Goal: Task Accomplishment & Management: Manage account settings

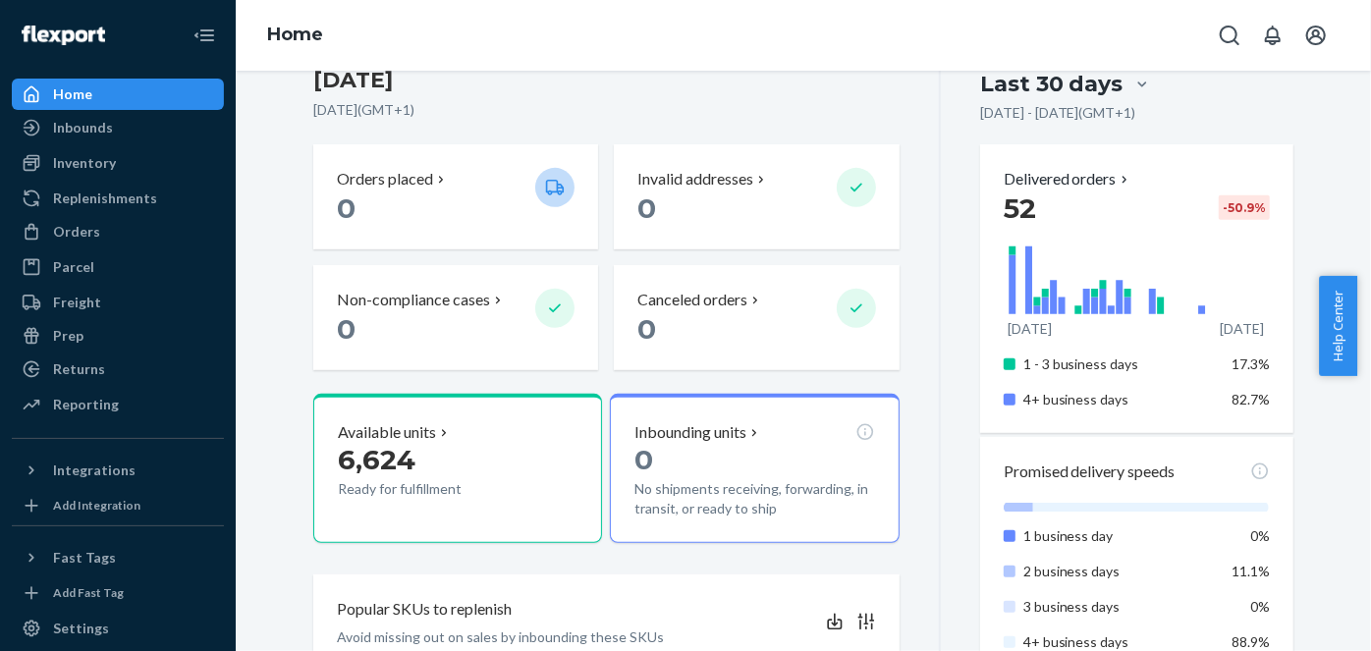
scroll to position [446, 0]
drag, startPoint x: 97, startPoint y: 160, endPoint x: 208, endPoint y: 146, distance: 111.8
click at [97, 160] on div "Inventory" at bounding box center [84, 163] width 63 height 20
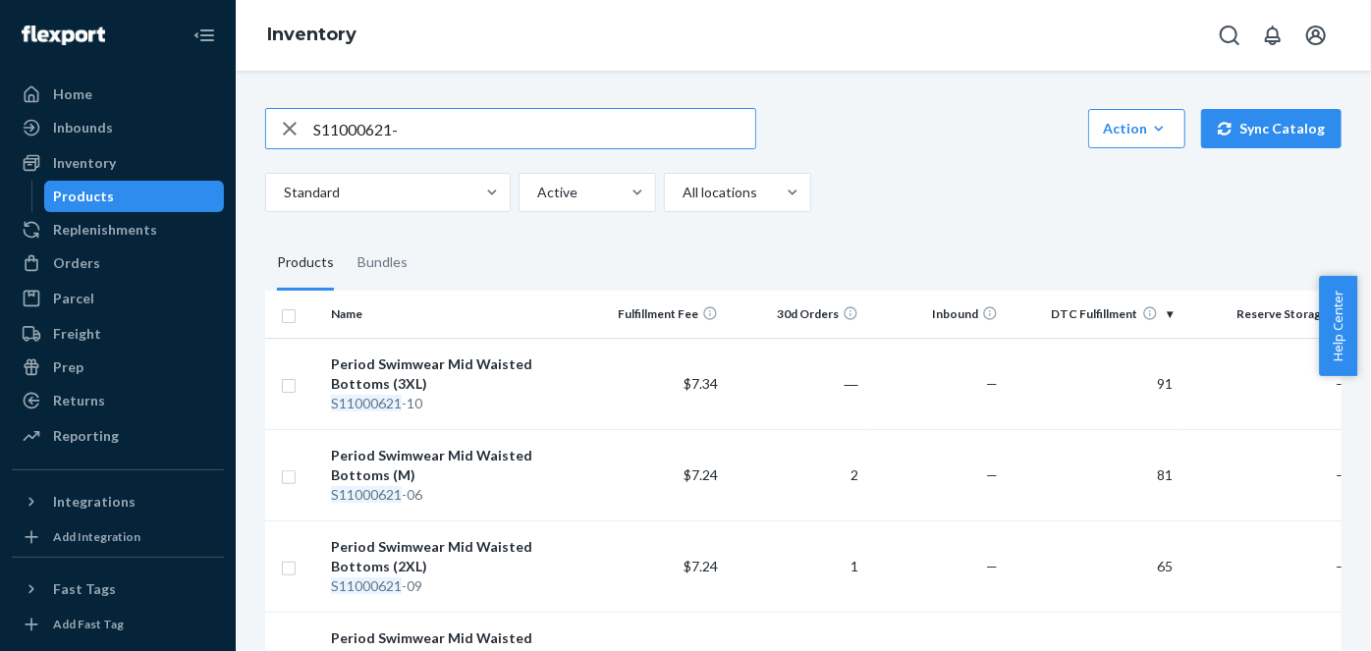
drag, startPoint x: 425, startPoint y: 134, endPoint x: 241, endPoint y: 131, distance: 184.7
paste input "700622-01"
drag, startPoint x: 435, startPoint y: 127, endPoint x: 123, endPoint y: 139, distance: 312.6
click at [123, 139] on div "Home Inbounds Shipping Plans Problems Inventory Products Replenishments Orders …" at bounding box center [685, 325] width 1371 height 651
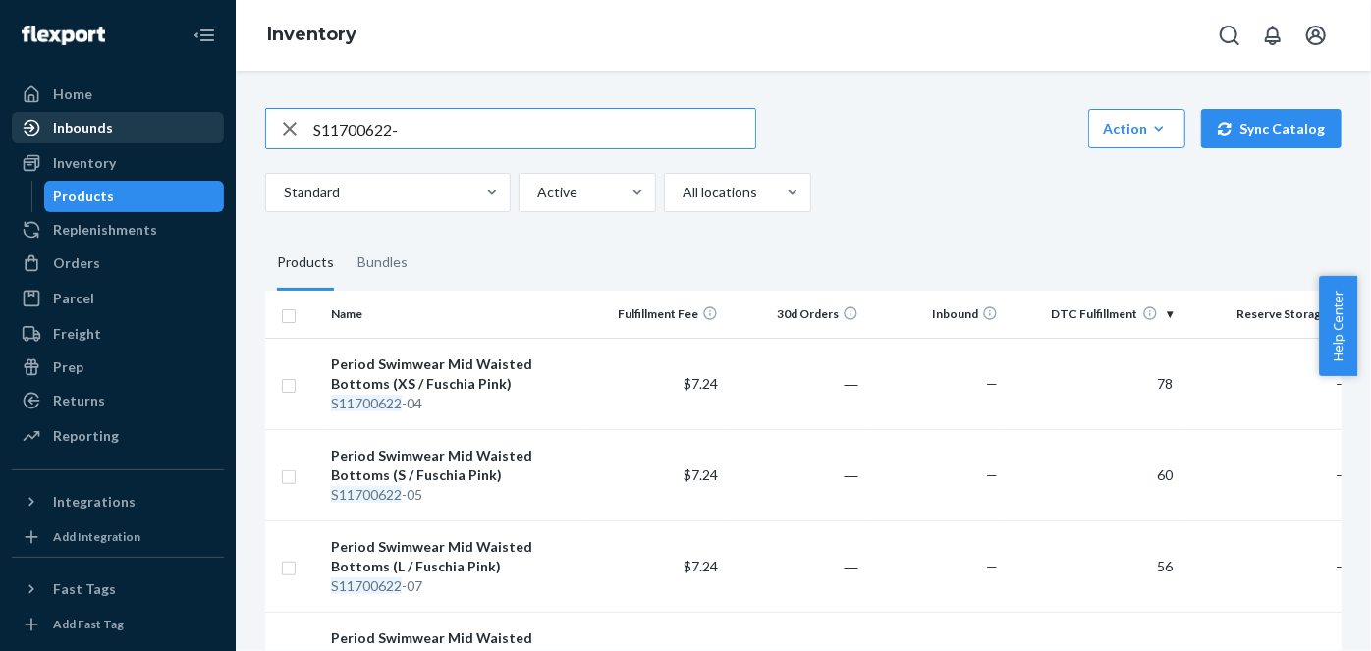
paste input "800622-01"
drag, startPoint x: 433, startPoint y: 134, endPoint x: 66, endPoint y: 130, distance: 367.4
click at [66, 130] on div "Home Inbounds Shipping Plans Problems Inventory Products Replenishments Orders …" at bounding box center [685, 325] width 1371 height 651
paste input "21000621-01"
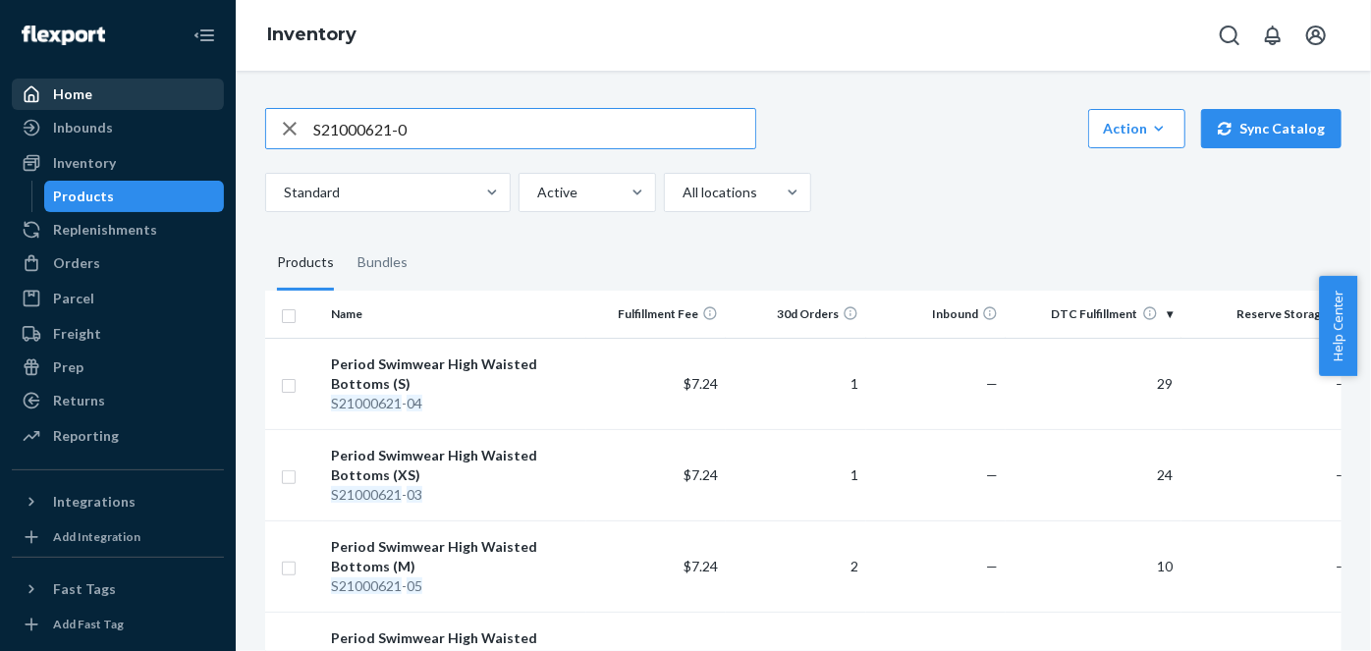
drag, startPoint x: 241, startPoint y: 113, endPoint x: 189, endPoint y: 109, distance: 52.2
click at [189, 109] on div "Home Inbounds Shipping Plans Problems Inventory Products Replenishments Orders …" at bounding box center [685, 325] width 1371 height 651
paste input "A1000322-03"
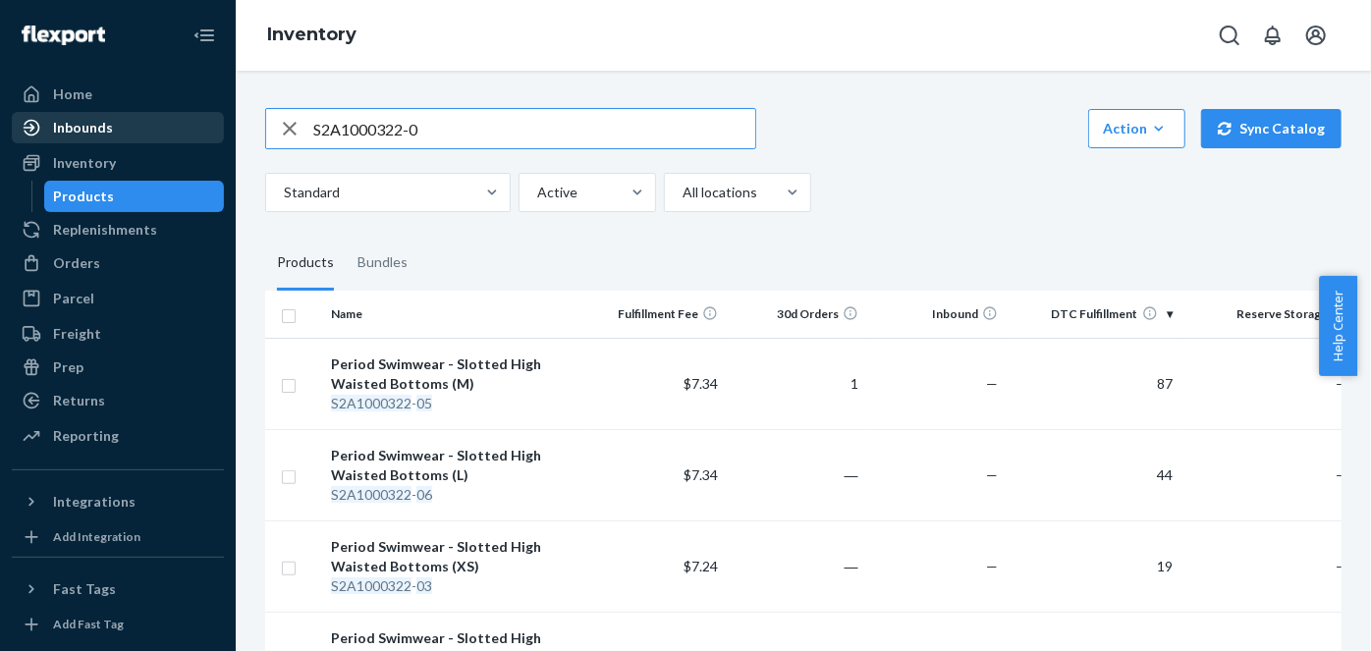
drag, startPoint x: 345, startPoint y: 122, endPoint x: 119, endPoint y: 118, distance: 225.9
click at [119, 118] on div "Home Inbounds Shipping Plans Problems Inventory Products Replenishments Orders …" at bounding box center [685, 325] width 1371 height 651
paste input "1700622-01"
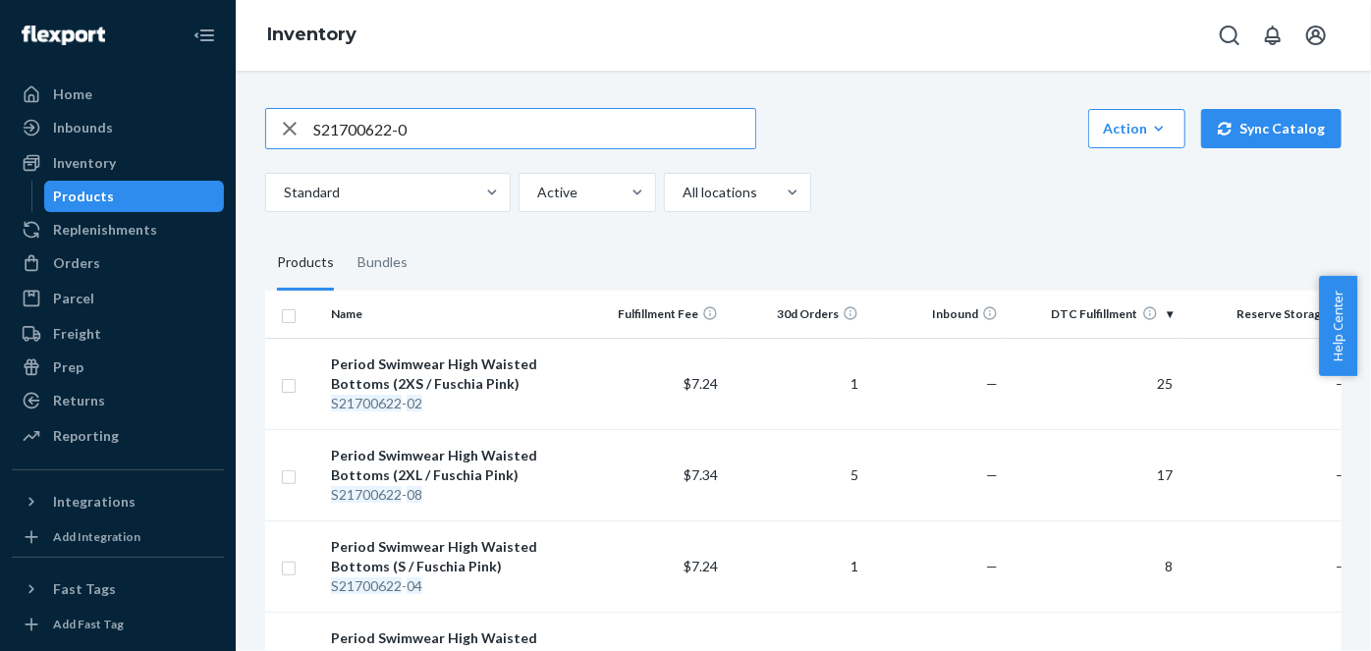
drag, startPoint x: 442, startPoint y: 121, endPoint x: 71, endPoint y: 145, distance: 372.1
click at [71, 145] on div "Home Inbounds Shipping Plans Problems Inventory Products Replenishments Orders …" at bounding box center [685, 325] width 1371 height 651
paste input "A1701121-03"
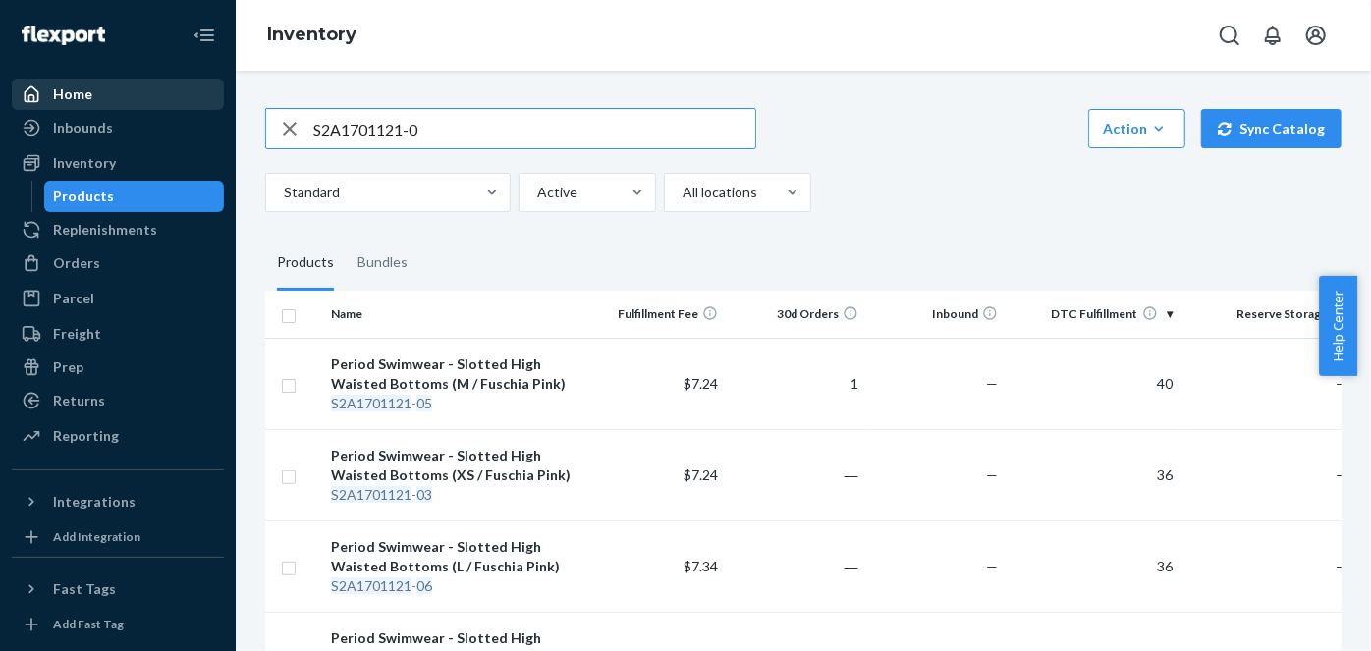
click at [138, 107] on div "Home Inbounds Shipping Plans Problems Inventory Products Replenishments Orders …" at bounding box center [685, 325] width 1371 height 651
paste input "1800622-01"
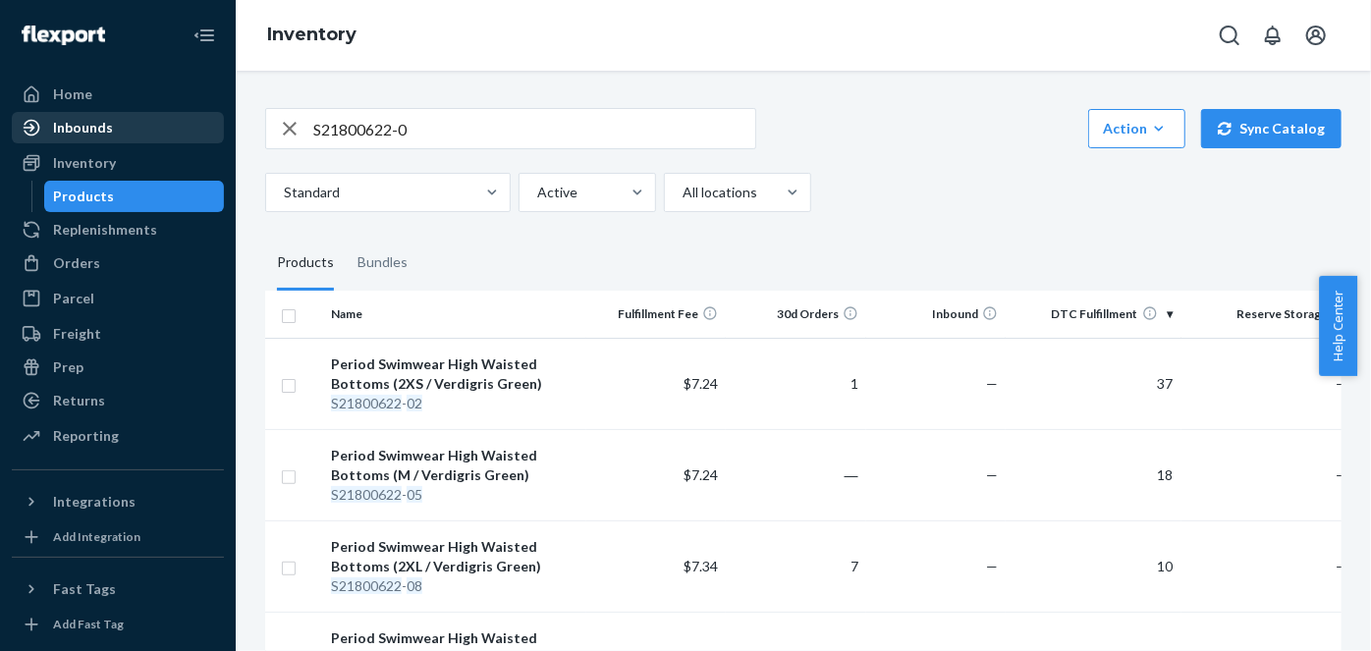
drag, startPoint x: 366, startPoint y: 126, endPoint x: 136, endPoint y: 122, distance: 230.9
click at [136, 122] on div "Home Inbounds Shipping Plans Problems Inventory Products Replenishments Orders …" at bounding box center [685, 325] width 1371 height 651
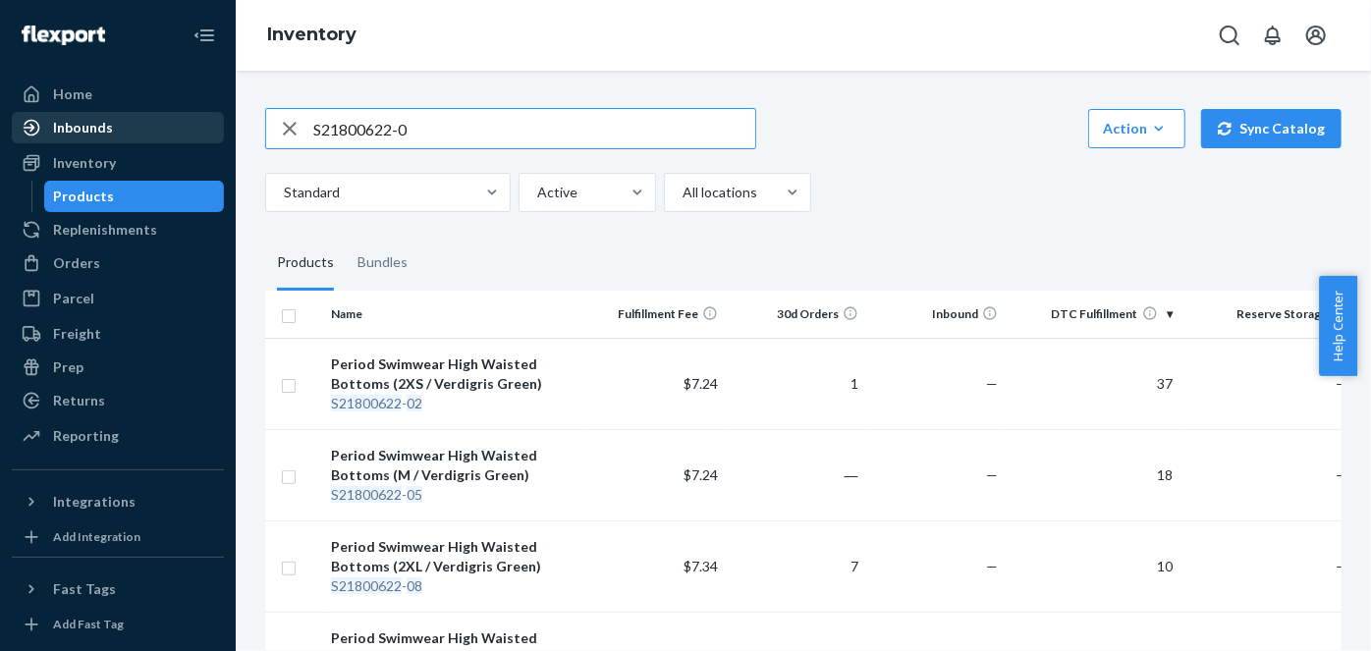
paste input "A1801121-03"
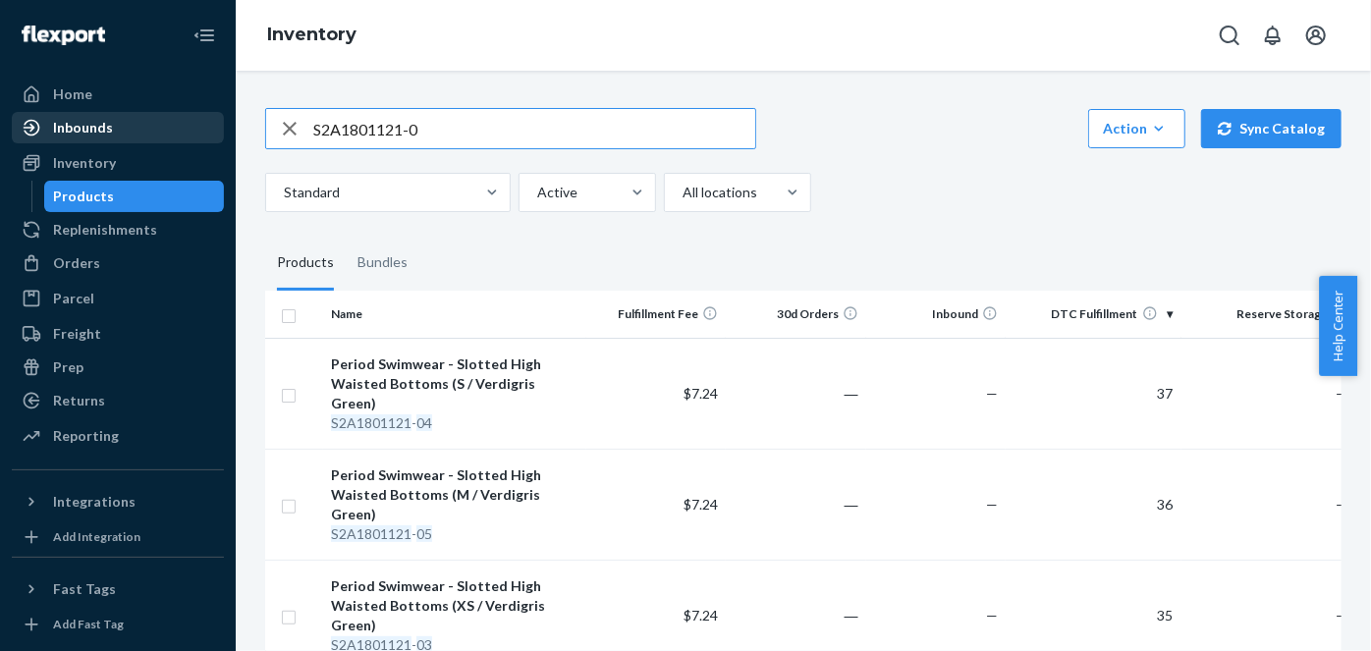
drag, startPoint x: 439, startPoint y: 125, endPoint x: 120, endPoint y: 124, distance: 319.2
click at [123, 124] on div "Home Inbounds Shipping Plans Problems Inventory Products Replenishments Orders …" at bounding box center [685, 325] width 1371 height 651
paste input "31000122-01"
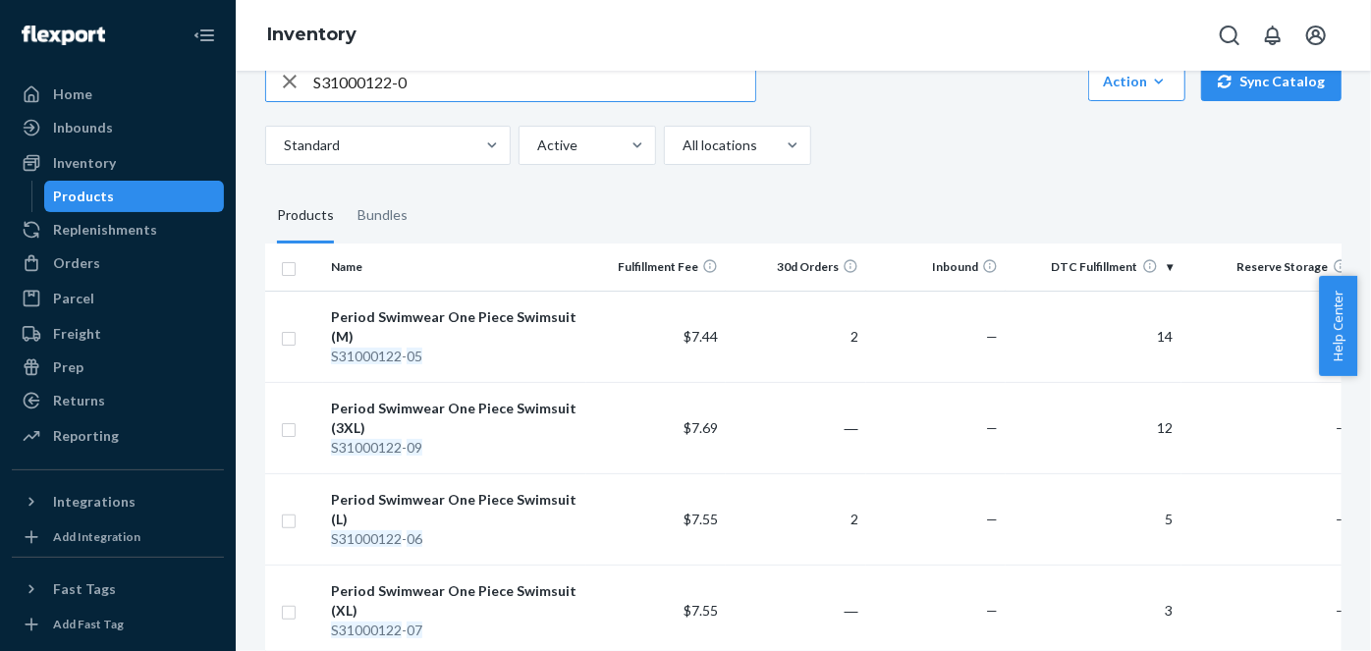
scroll to position [5, 0]
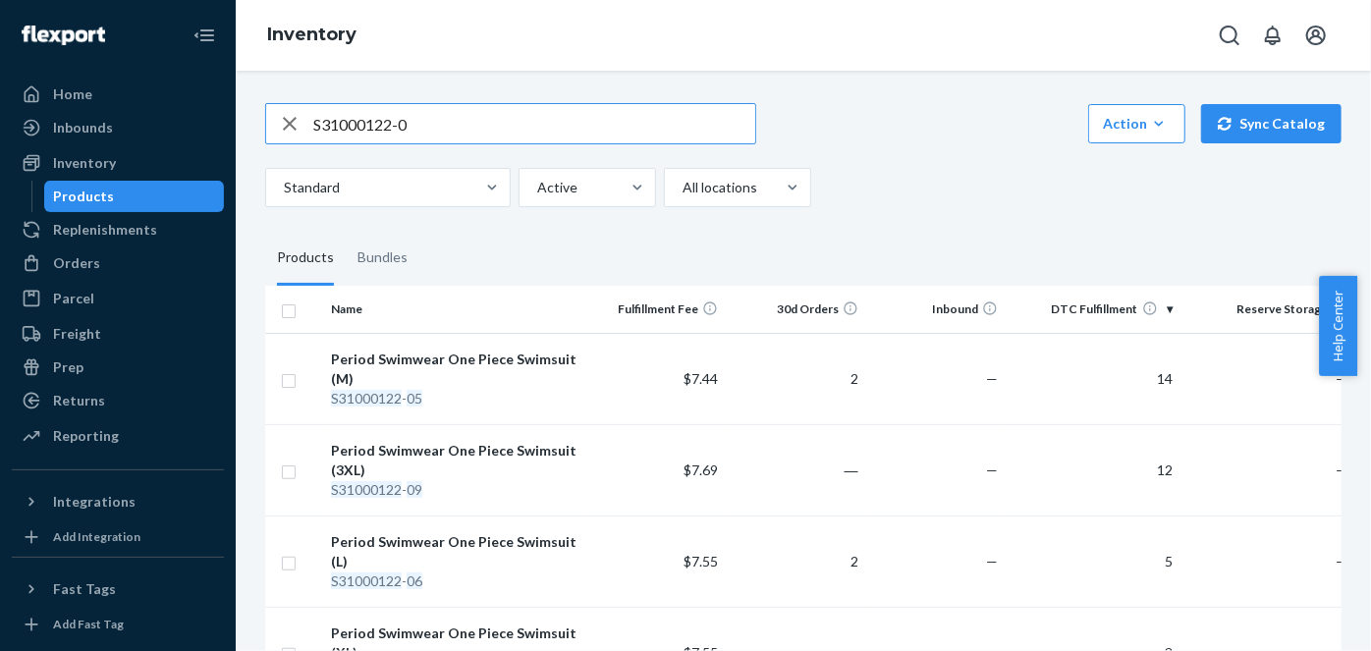
drag, startPoint x: 442, startPoint y: 71, endPoint x: 154, endPoint y: 77, distance: 287.8
click at [154, 77] on div "Home Inbounds Shipping Plans Problems Inventory Products Replenishments Orders …" at bounding box center [685, 325] width 1371 height 651
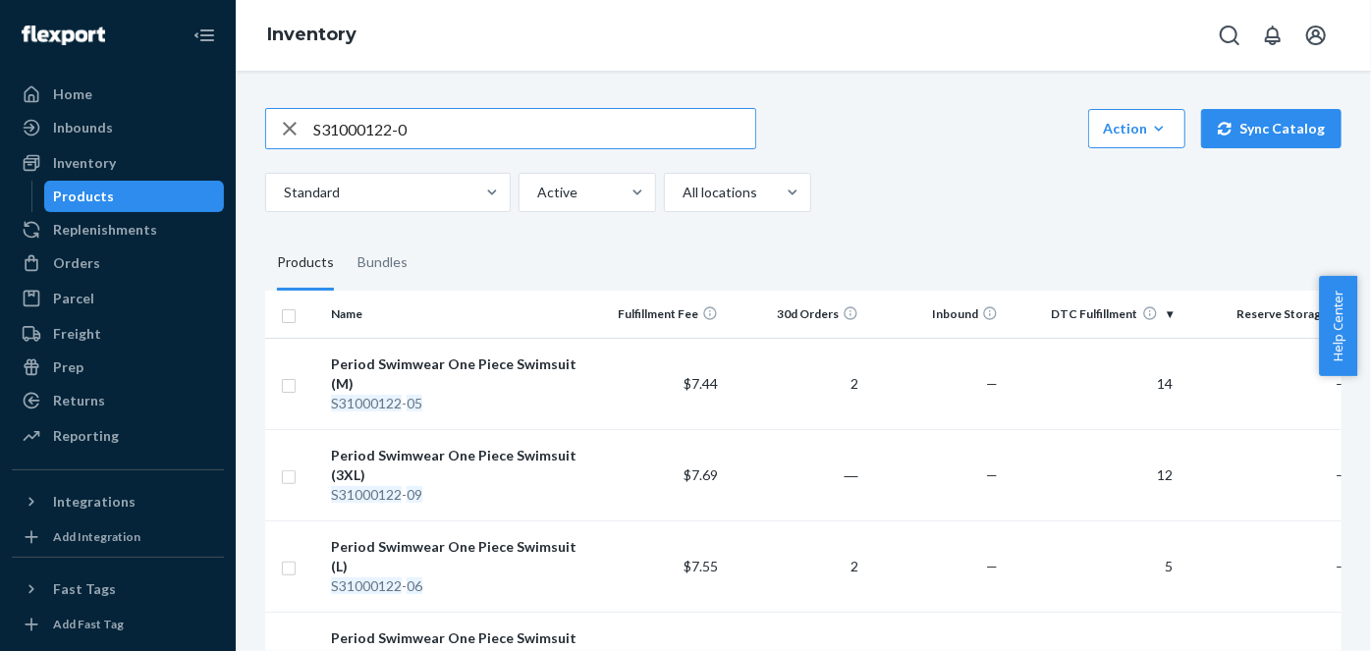
paste input "NB51001021-02"
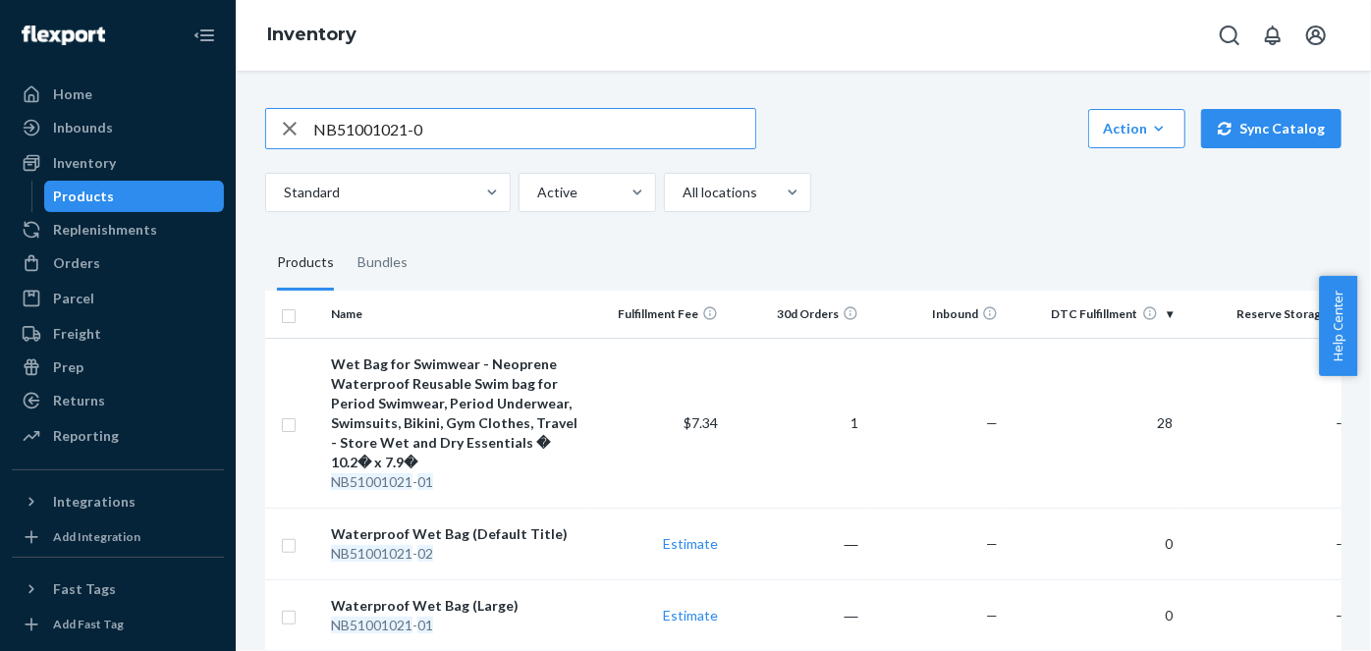
drag, startPoint x: 459, startPoint y: 134, endPoint x: 0, endPoint y: 74, distance: 462.6
click at [0, 74] on div "Home Inbounds Shipping Plans Problems Inventory Products Replenishments Orders …" at bounding box center [685, 325] width 1371 height 651
paste input "4Z-UXHT-7S9W"
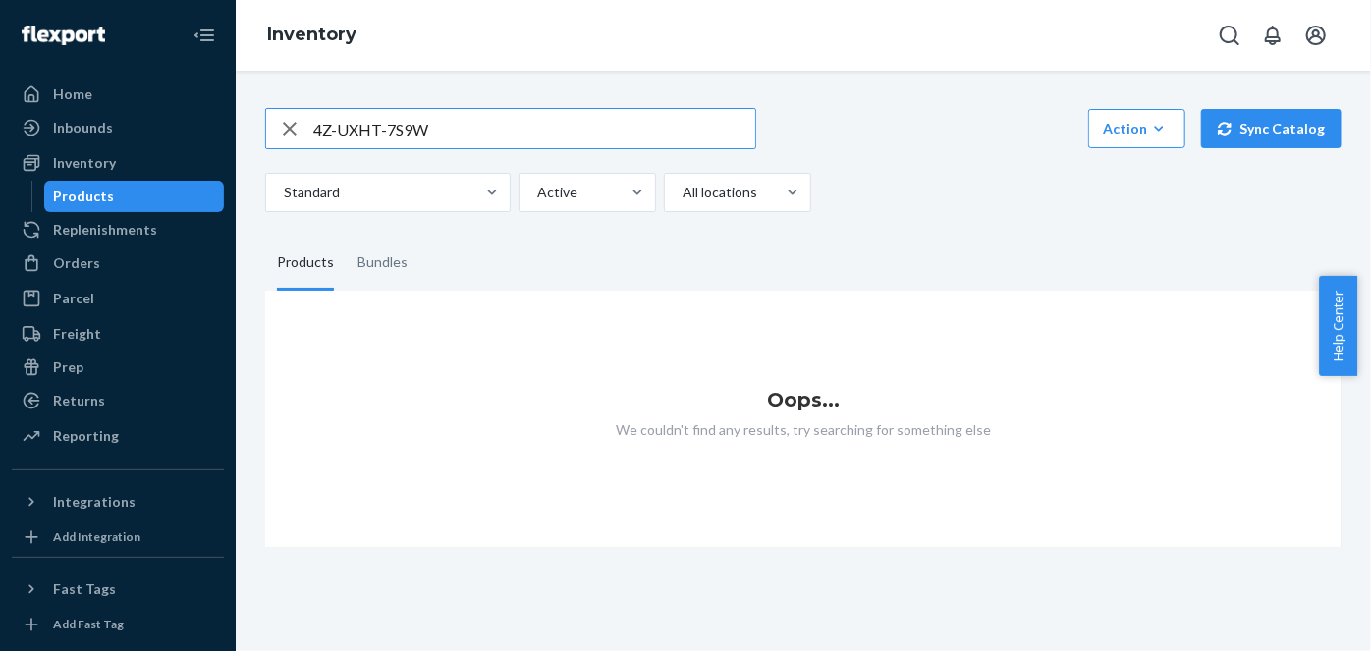
drag, startPoint x: 216, startPoint y: 99, endPoint x: 0, endPoint y: 76, distance: 217.4
click at [0, 77] on div "Home Inbounds Shipping Plans Problems Inventory Products Replenishments Orders …" at bounding box center [685, 325] width 1371 height 651
paste input "MLB61001221"
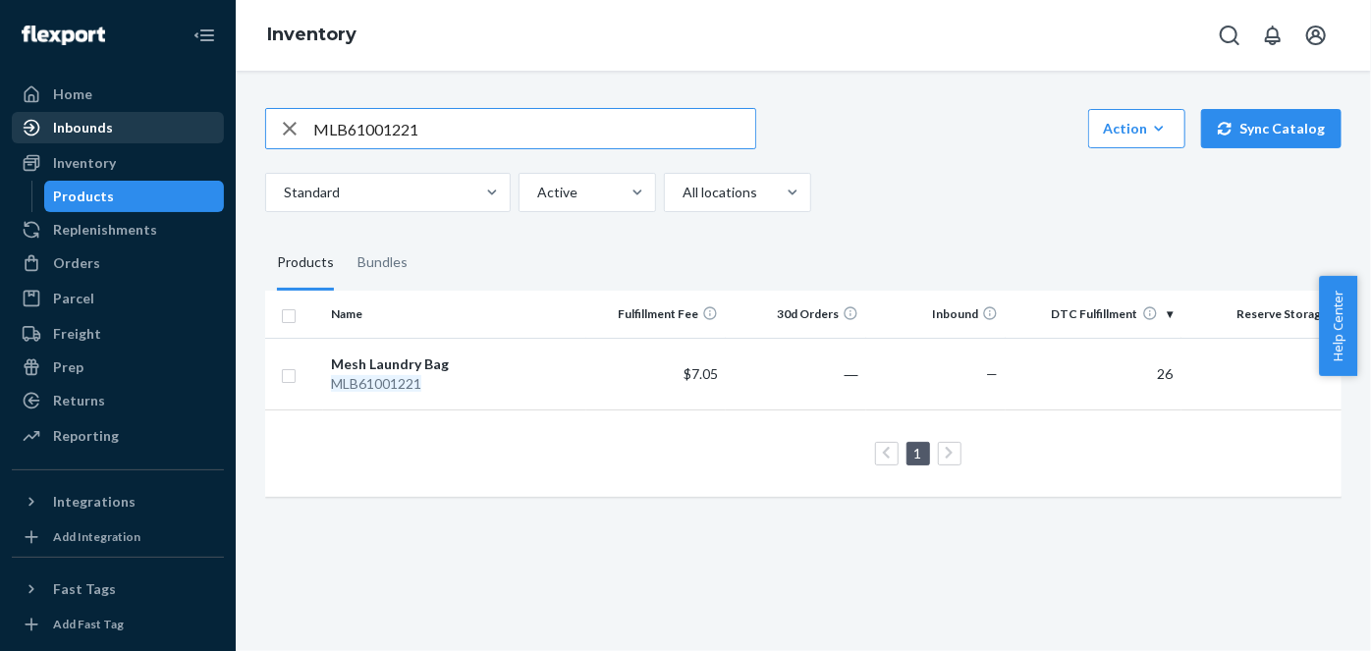
drag, startPoint x: 469, startPoint y: 122, endPoint x: 196, endPoint y: 139, distance: 273.6
click at [206, 139] on div "Home Inbounds Shipping Plans Problems Inventory Products Replenishments Orders …" at bounding box center [685, 325] width 1371 height 651
paste input "SWU00166322-04"
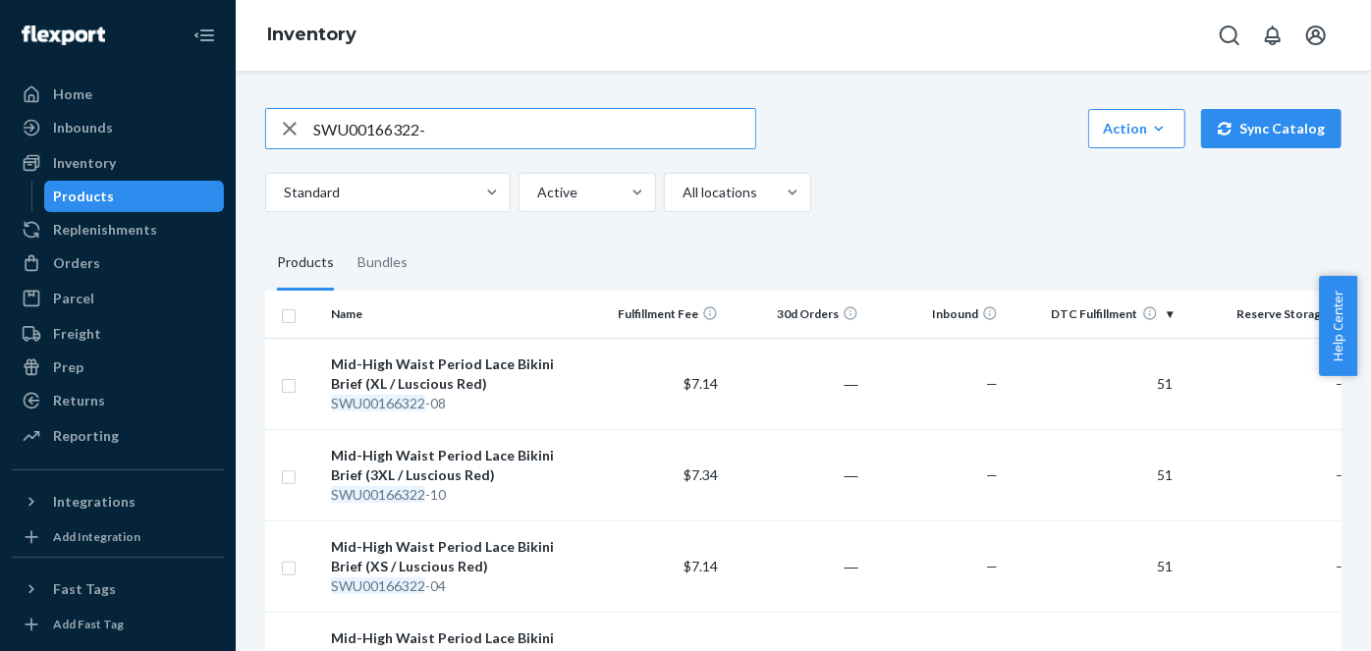
drag, startPoint x: 493, startPoint y: 128, endPoint x: 344, endPoint y: 130, distance: 149.3
click at [344, 130] on input "SWU00166322-" at bounding box center [534, 128] width 442 height 39
click at [566, 118] on input "SWU00166322-" at bounding box center [534, 128] width 442 height 39
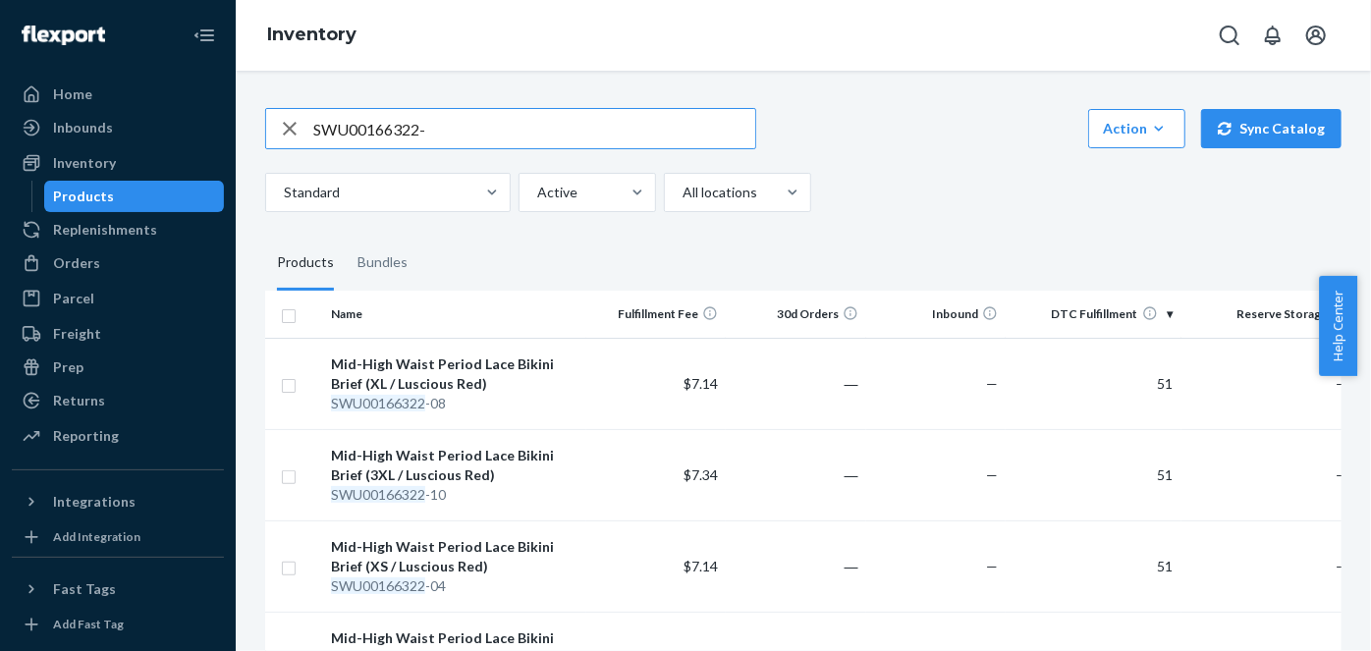
paste input "16022-04"
drag, startPoint x: 462, startPoint y: 128, endPoint x: 144, endPoint y: 130, distance: 317.3
click at [144, 130] on div "Home Inbounds Shipping Plans Problems Inventory Products Replenishments Orders …" at bounding box center [685, 325] width 1371 height 651
paste input "T00310022-01"
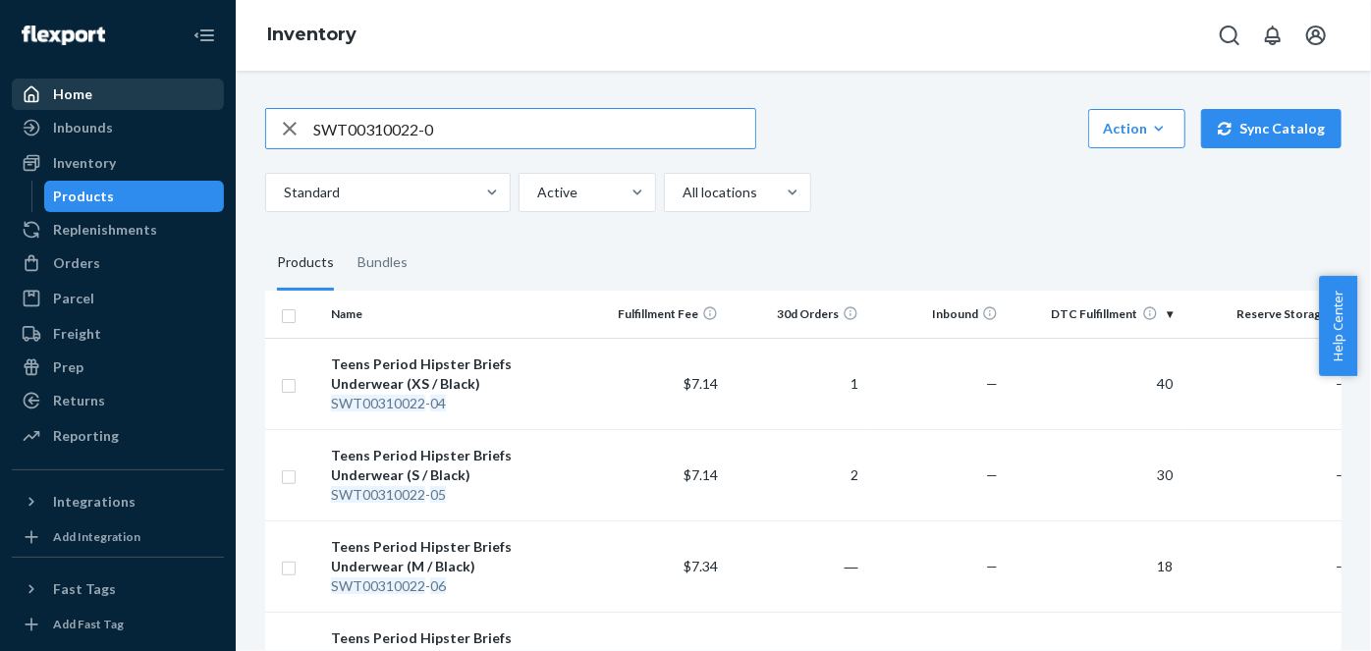
drag, startPoint x: 448, startPoint y: 135, endPoint x: 92, endPoint y: 106, distance: 356.7
click at [94, 106] on div "Home Inbounds Shipping Plans Problems Inventory Products Replenishments Orders …" at bounding box center [685, 325] width 1371 height 651
paste input "410022-01"
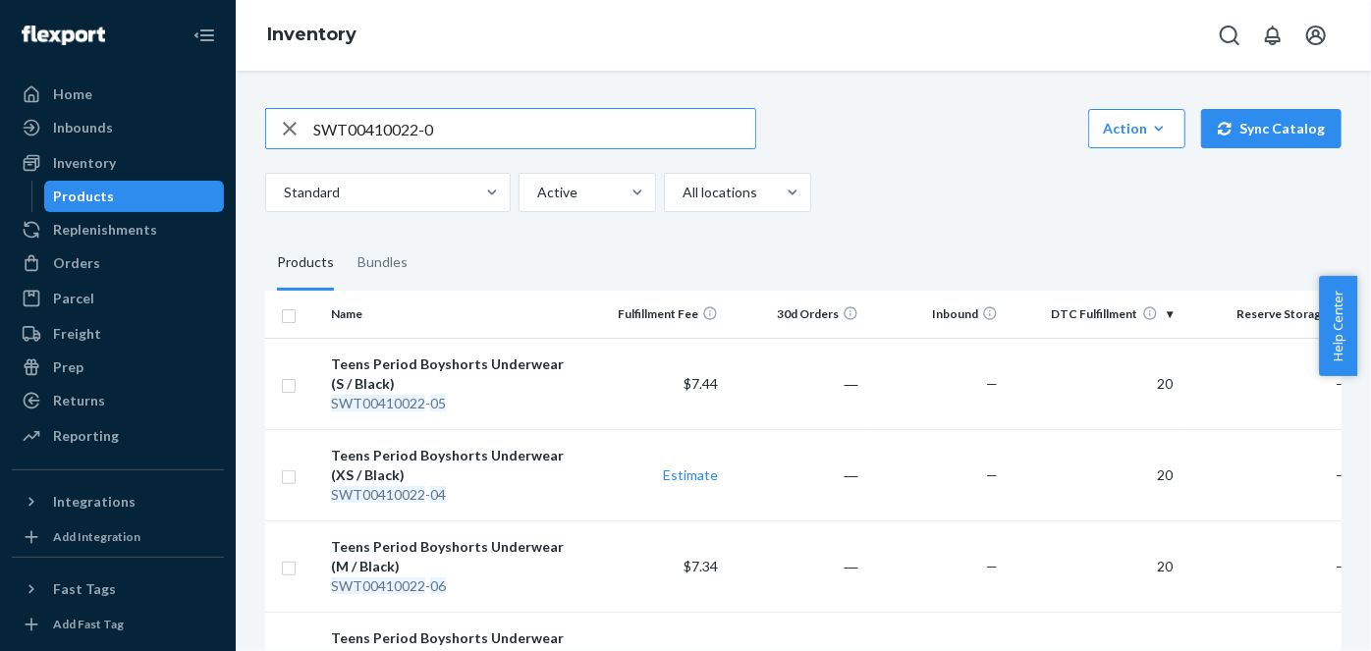
drag, startPoint x: 439, startPoint y: 131, endPoint x: 0, endPoint y: 108, distance: 439.6
click at [0, 108] on div "Home Inbounds Shipping Plans Problems Inventory Products Replenishments Orders …" at bounding box center [685, 325] width 1371 height 651
paste input "U8210022-04"
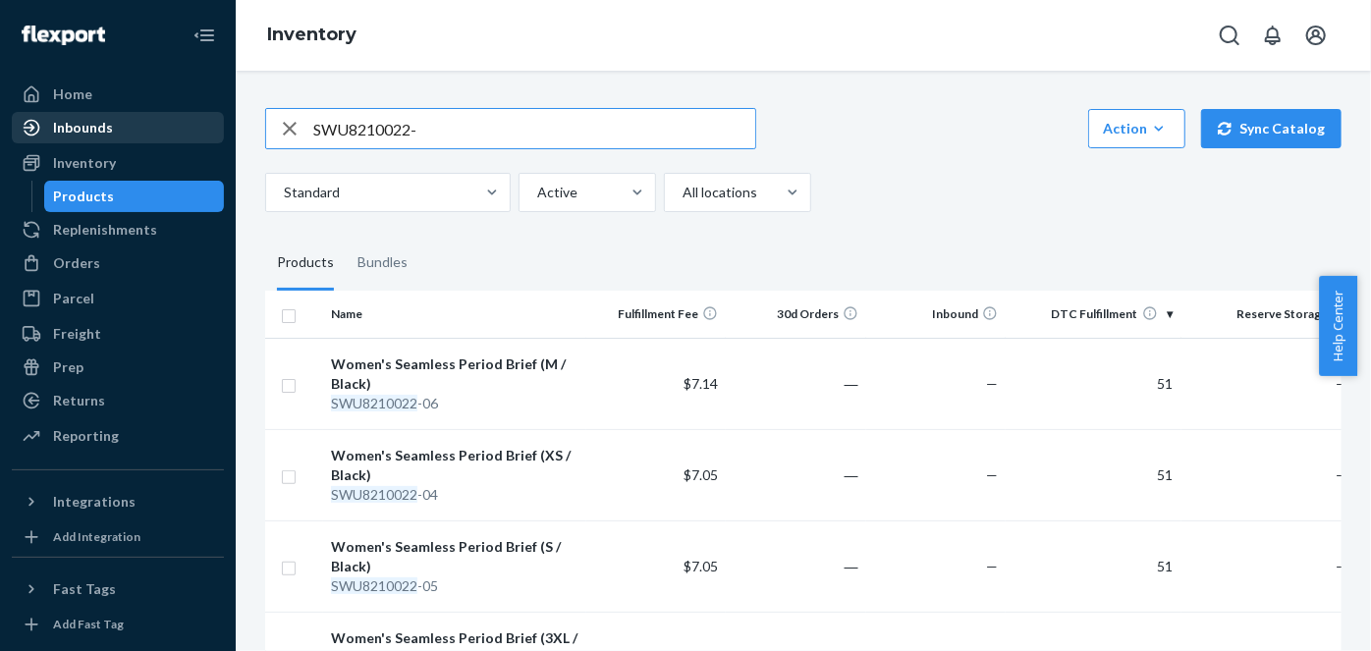
drag, startPoint x: 502, startPoint y: 122, endPoint x: 143, endPoint y: 122, distance: 358.5
click at [143, 122] on div "Home Inbounds Shipping Plans Problems Inventory Products Replenishments Orders …" at bounding box center [685, 325] width 1371 height 651
paste input "T00210022-01"
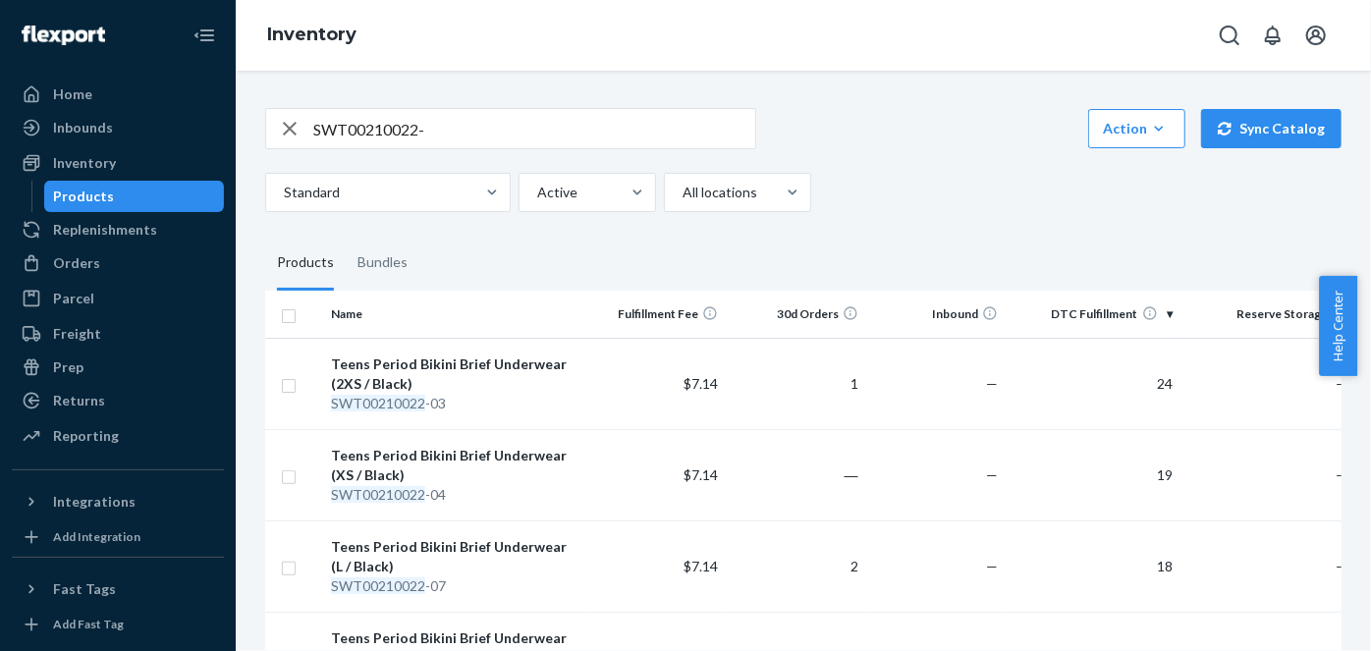
drag, startPoint x: 214, startPoint y: 121, endPoint x: 5, endPoint y: 121, distance: 209.2
click at [5, 121] on div "Home Inbounds Shipping Plans Problems Inventory Products Replenishments Orders …" at bounding box center [685, 325] width 1371 height 651
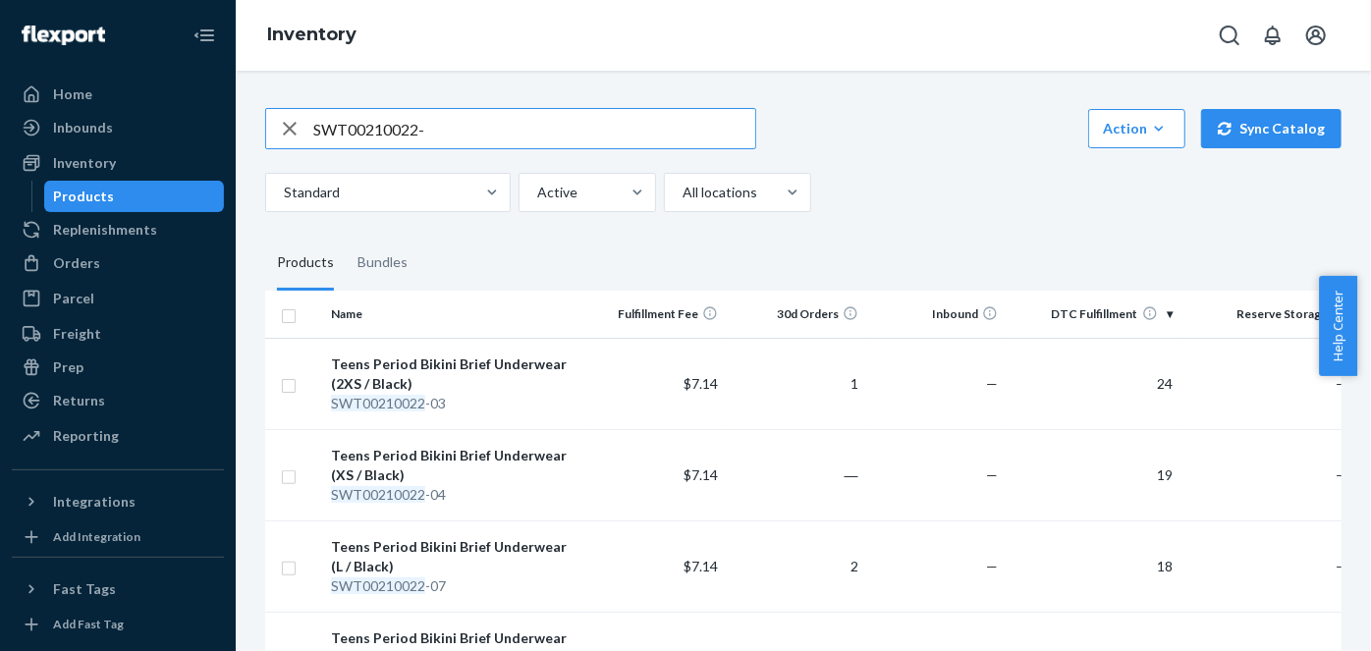
paste input "U00110022-04"
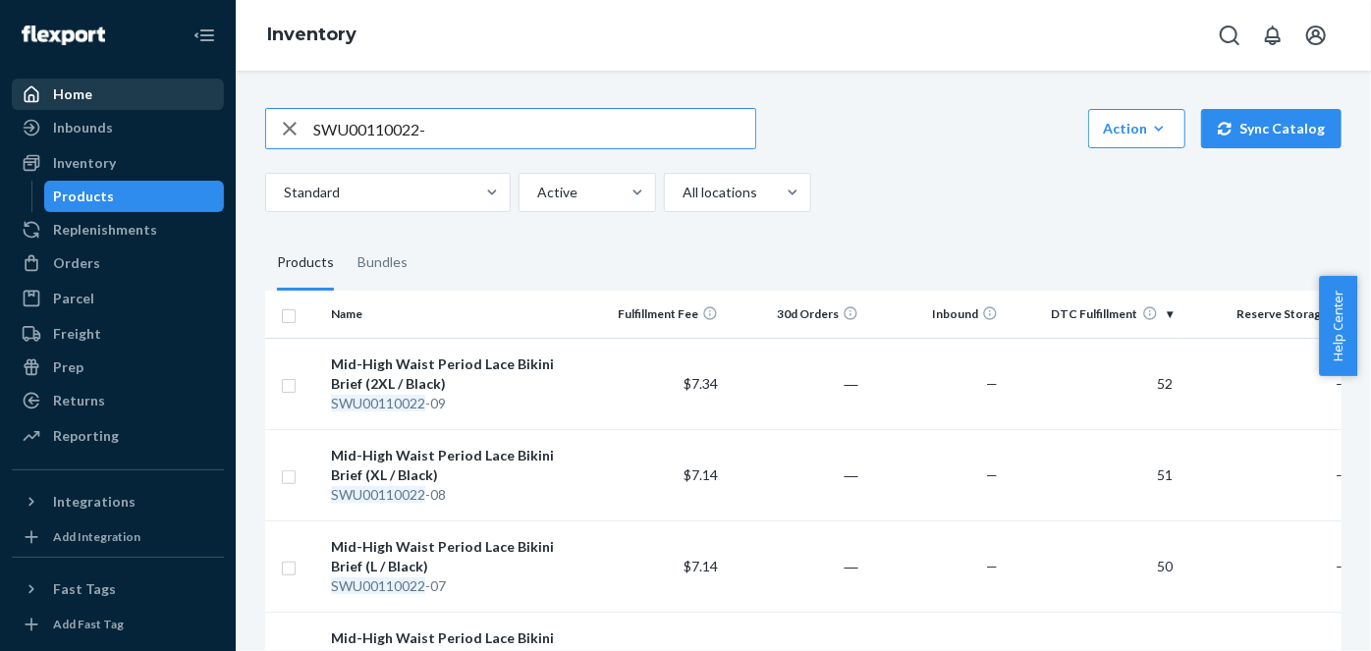
click at [53, 80] on div "Home Inbounds Shipping Plans Problems Inventory Products Replenishments Orders …" at bounding box center [685, 325] width 1371 height 651
paste input "SWU8206122-04"
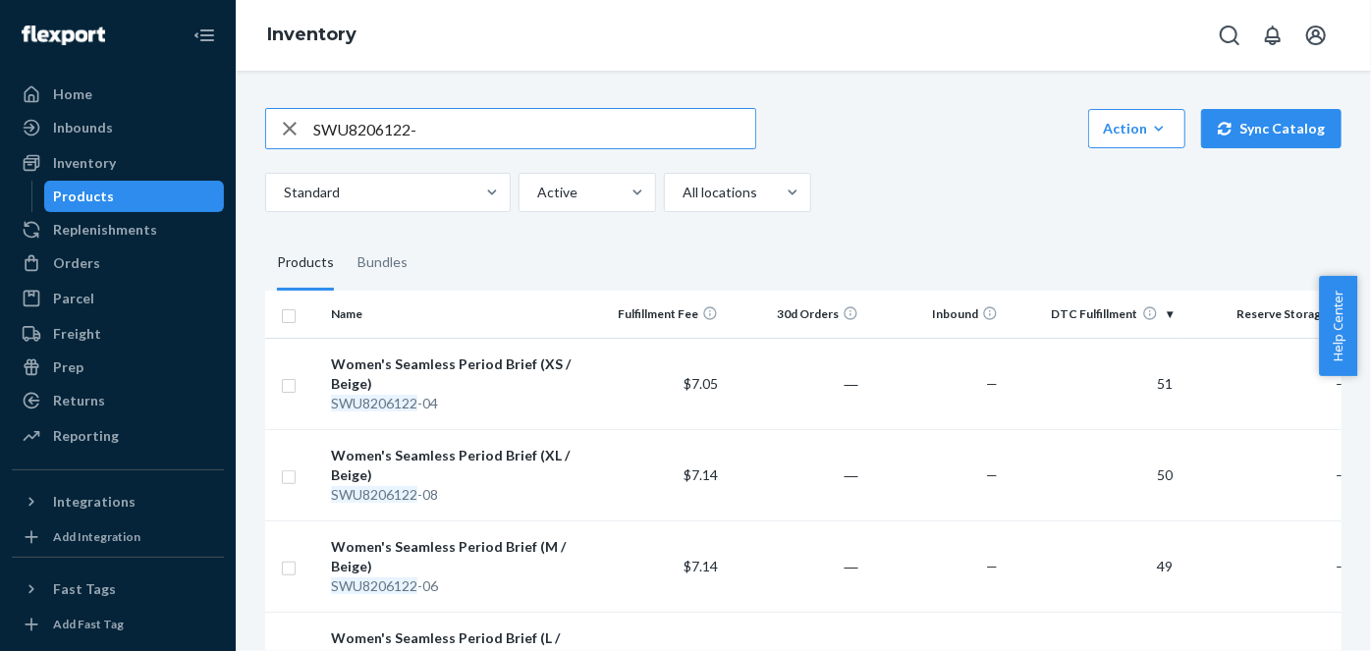
drag, startPoint x: 475, startPoint y: 124, endPoint x: 217, endPoint y: 113, distance: 258.5
click at [217, 113] on div "Home Inbounds Shipping Plans Problems Inventory Products Replenishments Orders …" at bounding box center [685, 325] width 1371 height 651
paste input "SWT00315022-01"
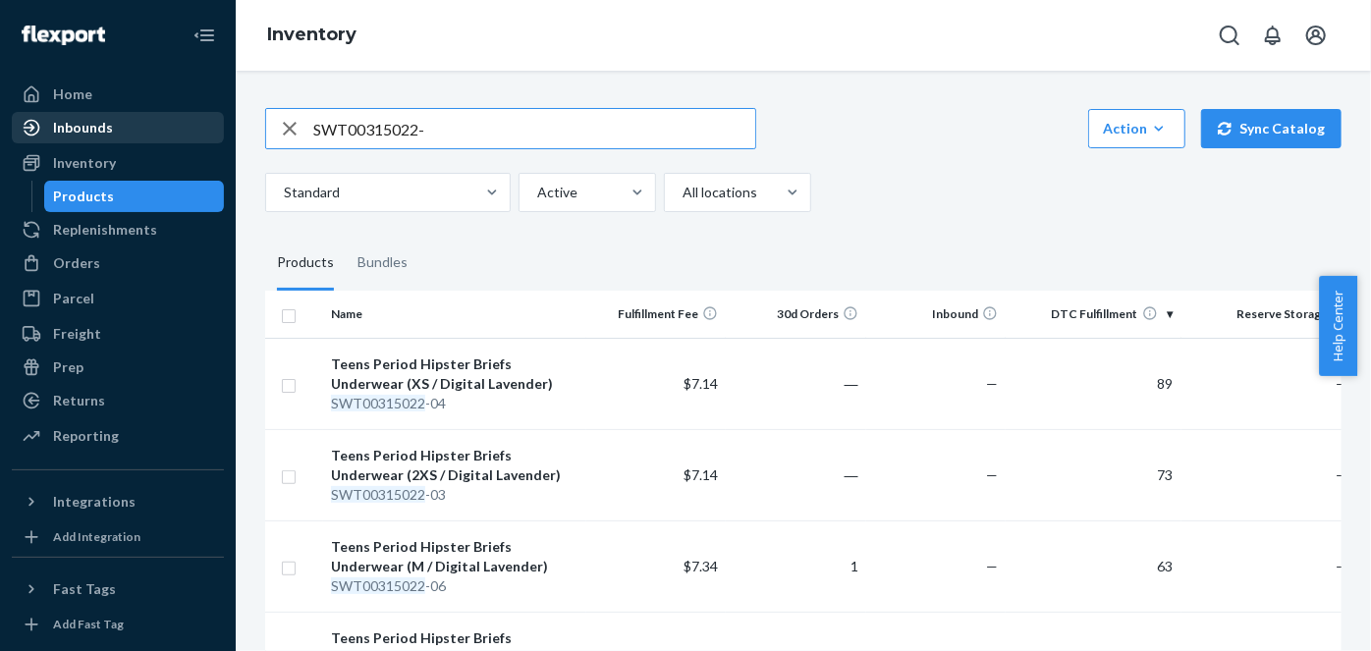
drag, startPoint x: 471, startPoint y: 137, endPoint x: 111, endPoint y: 131, distance: 360.5
click at [112, 131] on div "Home Inbounds Shipping Plans Problems Inventory Products Replenishments Orders …" at bounding box center [685, 325] width 1371 height 651
paste input "SWT00415022-01"
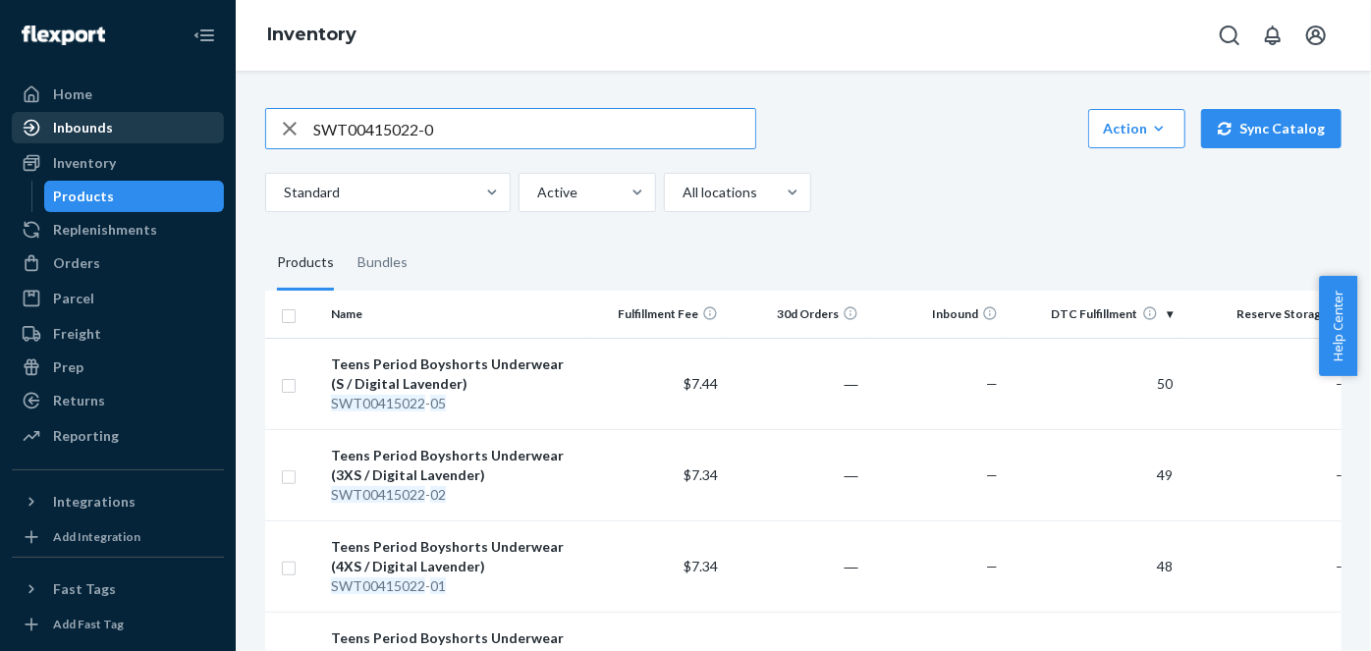
drag, startPoint x: 462, startPoint y: 123, endPoint x: 107, endPoint y: 139, distance: 355.0
click at [107, 139] on div "Home Inbounds Shipping Plans Problems Inventory Products Replenishments Orders …" at bounding box center [685, 325] width 1371 height 651
paste input "SWT00215022-01"
drag, startPoint x: 233, startPoint y: 137, endPoint x: 170, endPoint y: 138, distance: 62.9
click at [172, 138] on div "Home Inbounds Shipping Plans Problems Inventory Products Replenishments Orders …" at bounding box center [685, 325] width 1371 height 651
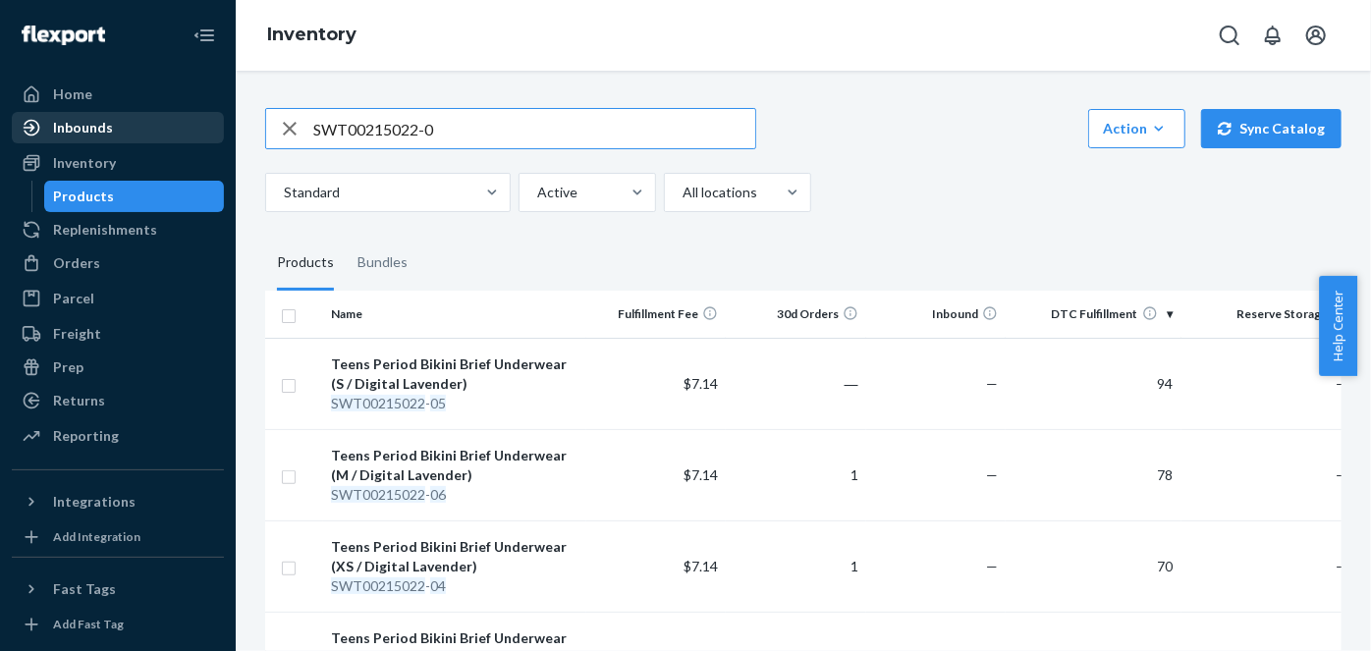
paste input "314022-01"
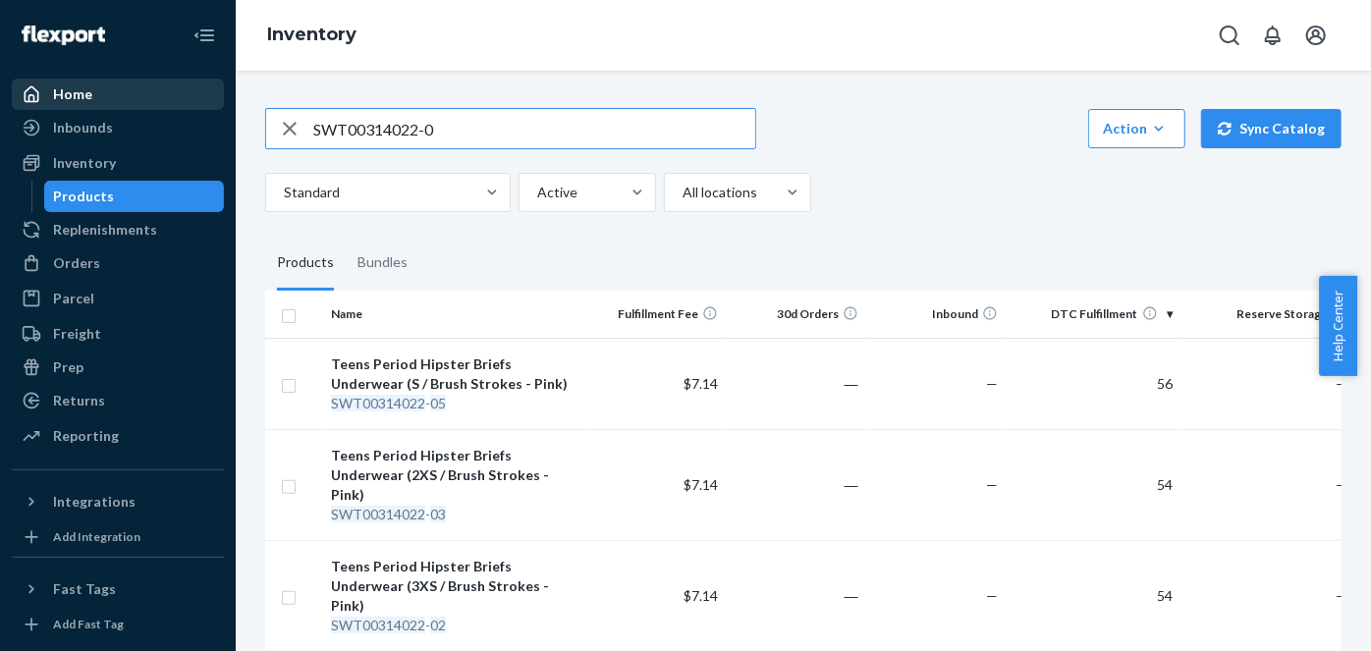
drag, startPoint x: 324, startPoint y: 116, endPoint x: 83, endPoint y: 105, distance: 241.9
click at [87, 105] on div "Home Inbounds Shipping Plans Problems Inventory Products Replenishments Orders …" at bounding box center [685, 325] width 1371 height 651
paste input "414022-01"
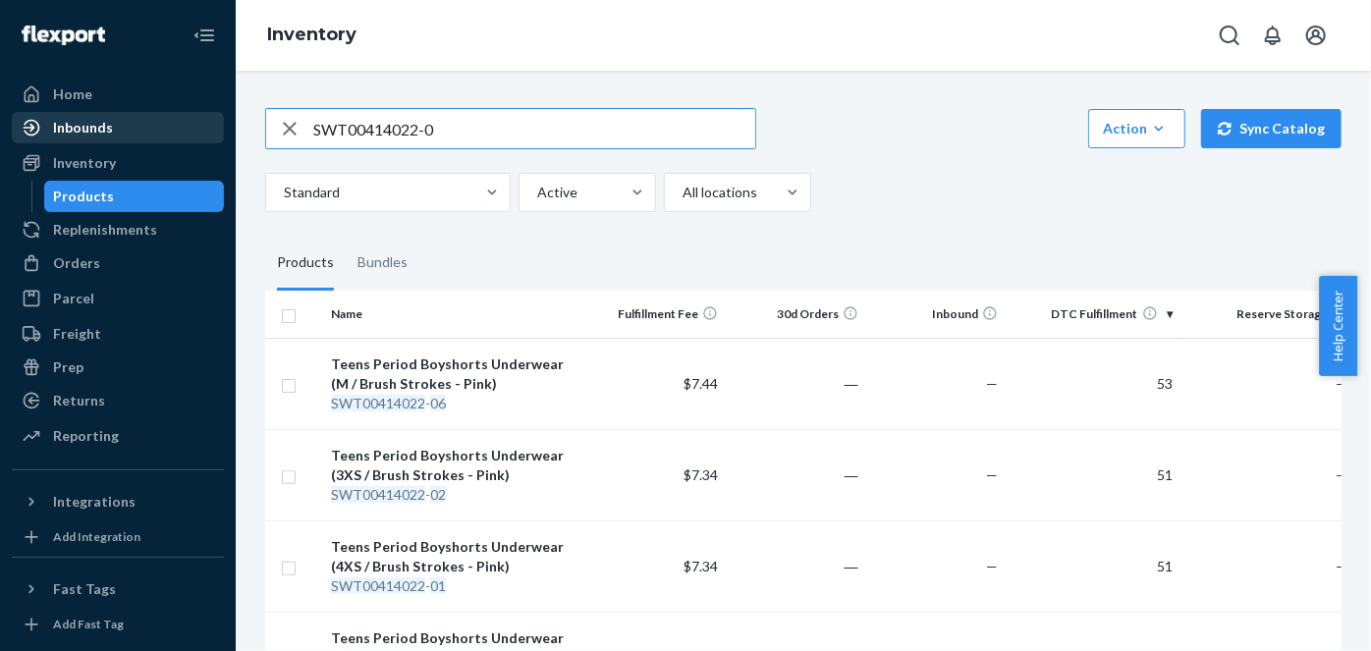
drag, startPoint x: 439, startPoint y: 124, endPoint x: 130, endPoint y: 118, distance: 309.4
click at [132, 118] on div "Home Inbounds Shipping Plans Problems Inventory Products Replenishments Orders …" at bounding box center [685, 325] width 1371 height 651
paste input "214022-01"
drag, startPoint x: 500, startPoint y: 124, endPoint x: 139, endPoint y: 132, distance: 360.6
click at [139, 132] on div "Home Inbounds Shipping Plans Problems Inventory Products Replenishments Orders …" at bounding box center [685, 325] width 1371 height 651
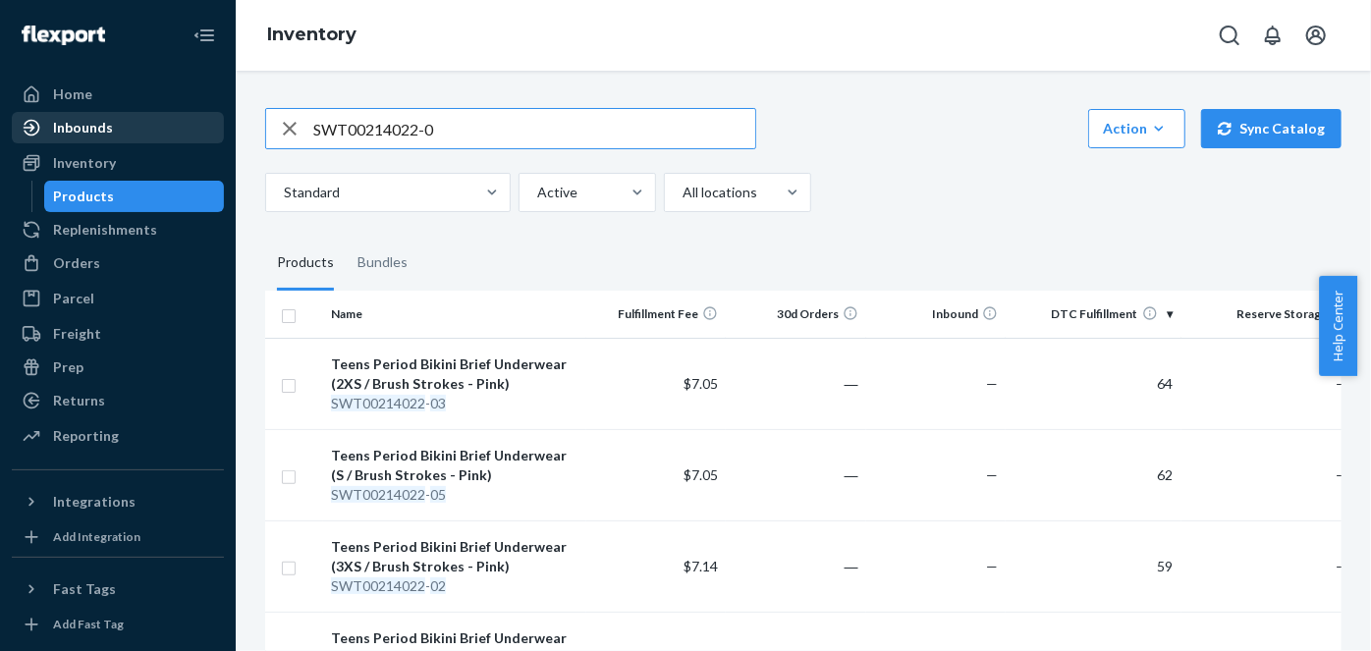
paste input "FPK11400524-01"
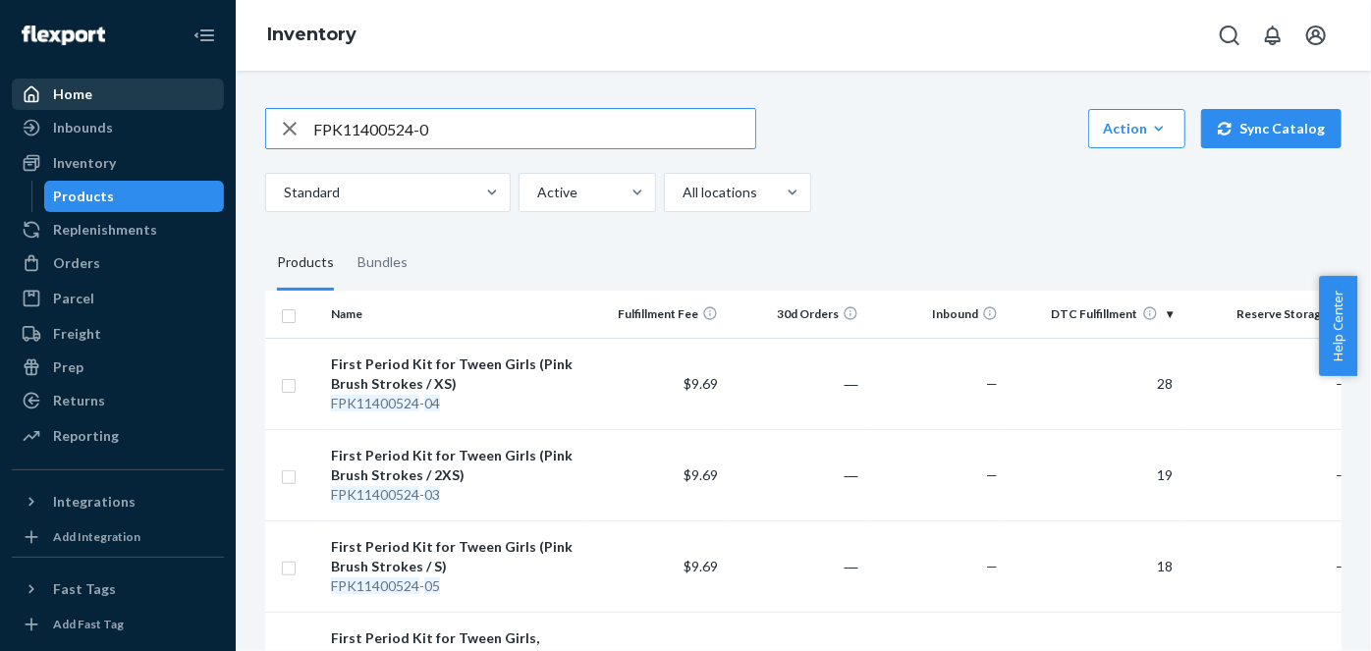
click at [203, 100] on div "Home Inbounds Shipping Plans Problems Inventory Products Replenishments Orders …" at bounding box center [685, 325] width 1371 height 651
paste input "500524-01"
type input "FPK11500524-0"
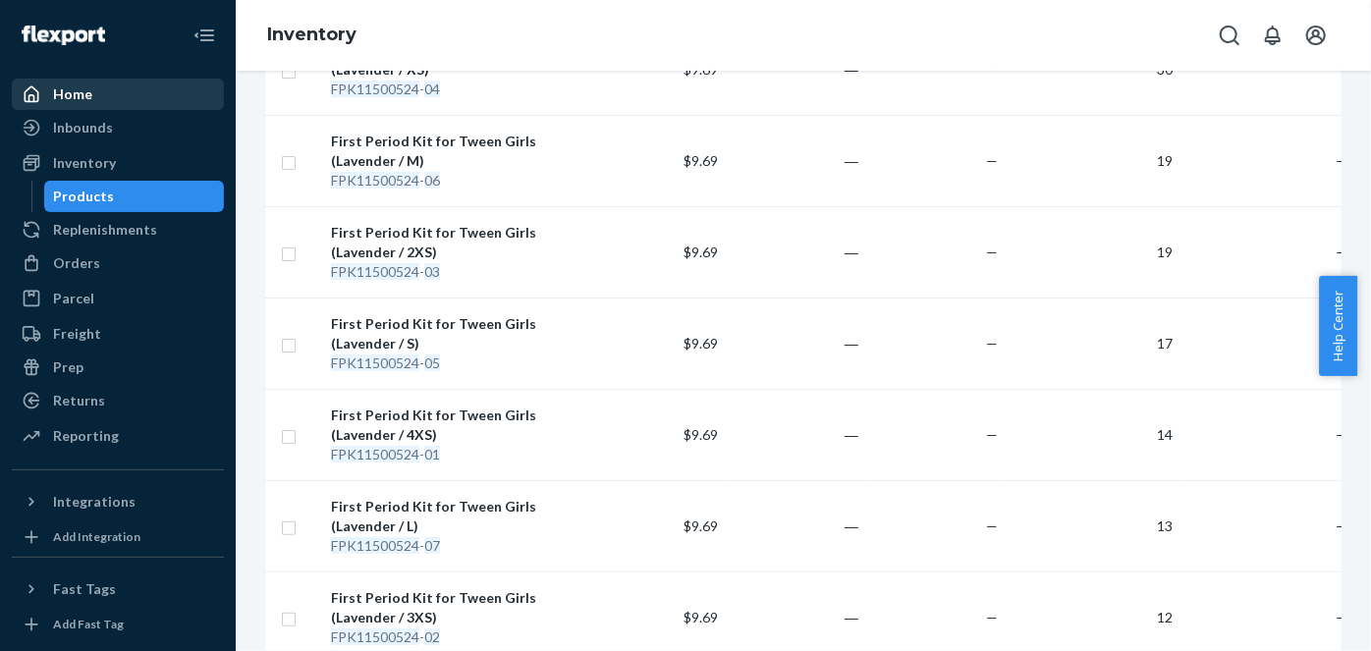
scroll to position [443, 0]
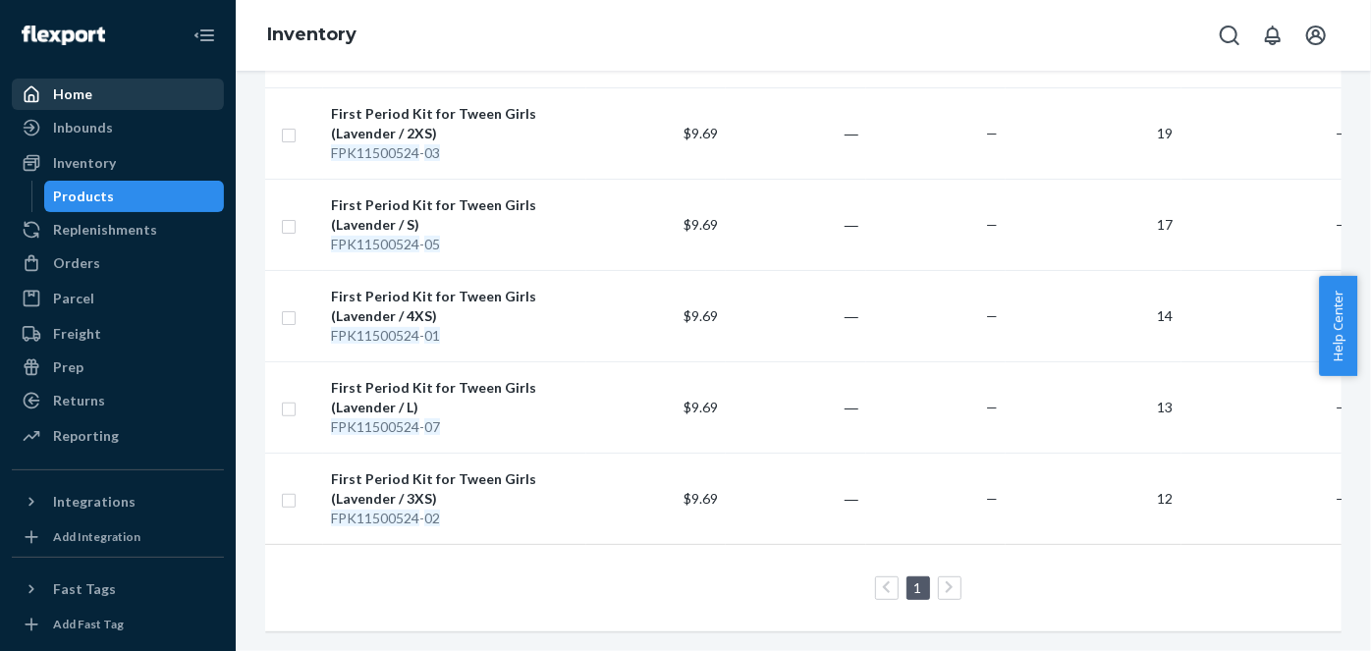
click at [126, 100] on div "Home" at bounding box center [118, 95] width 208 height 28
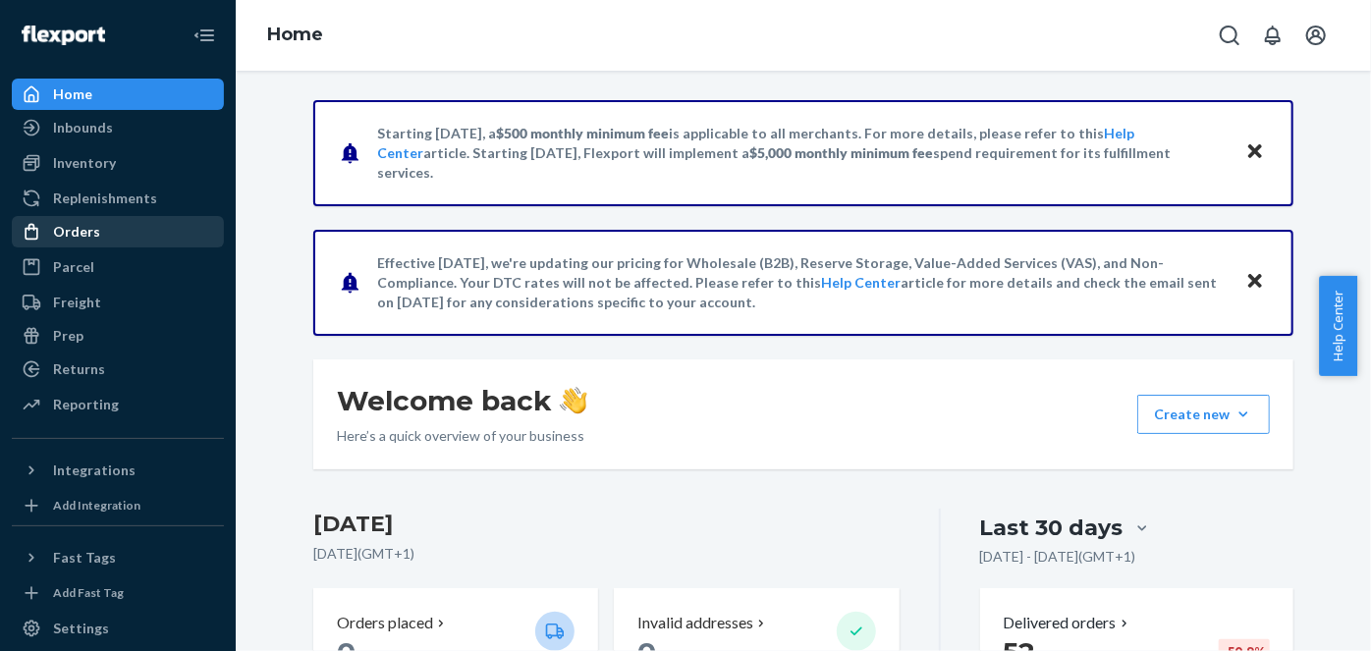
click at [142, 219] on div "Orders" at bounding box center [118, 232] width 208 height 28
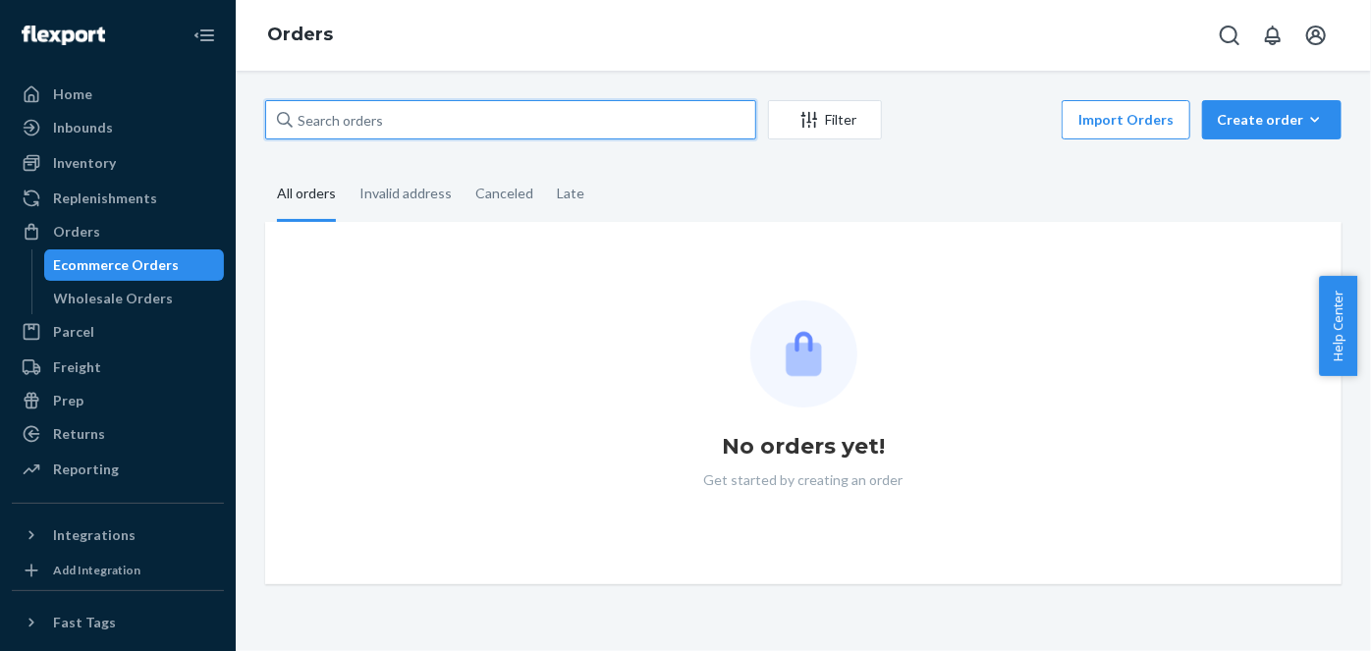
click at [471, 123] on input "text" at bounding box center [510, 119] width 491 height 39
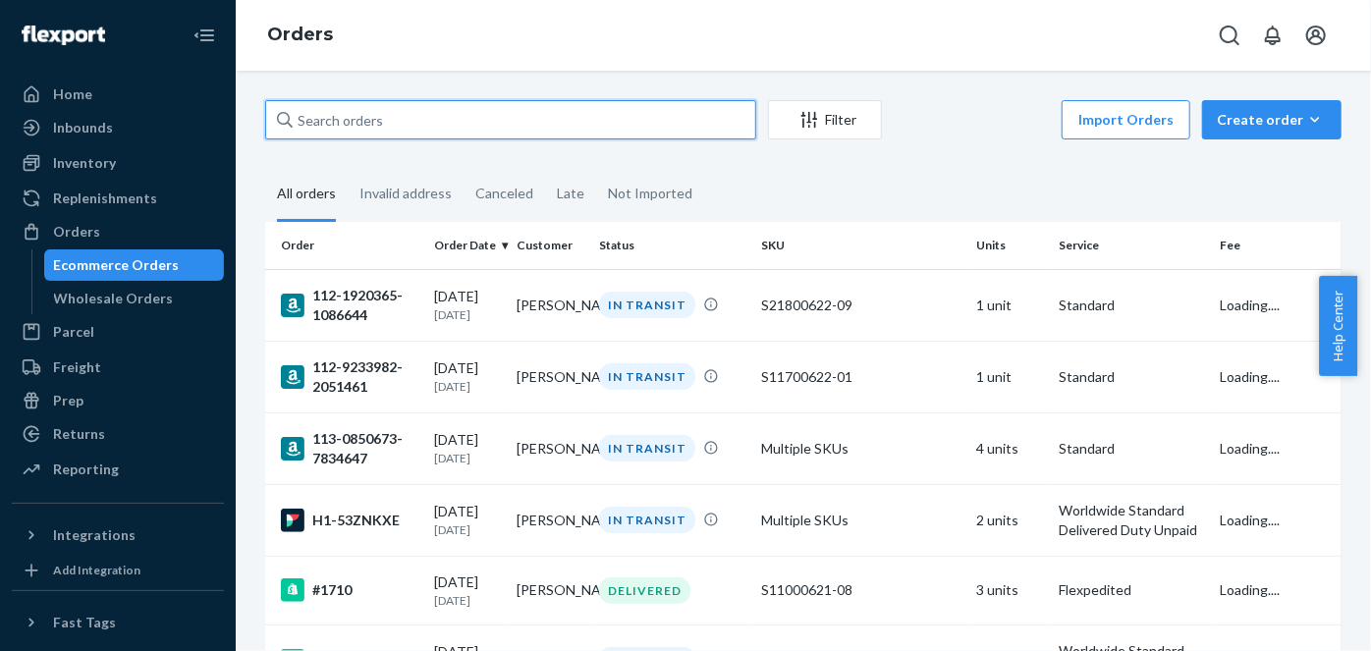
paste input "701-9517267-8907400"
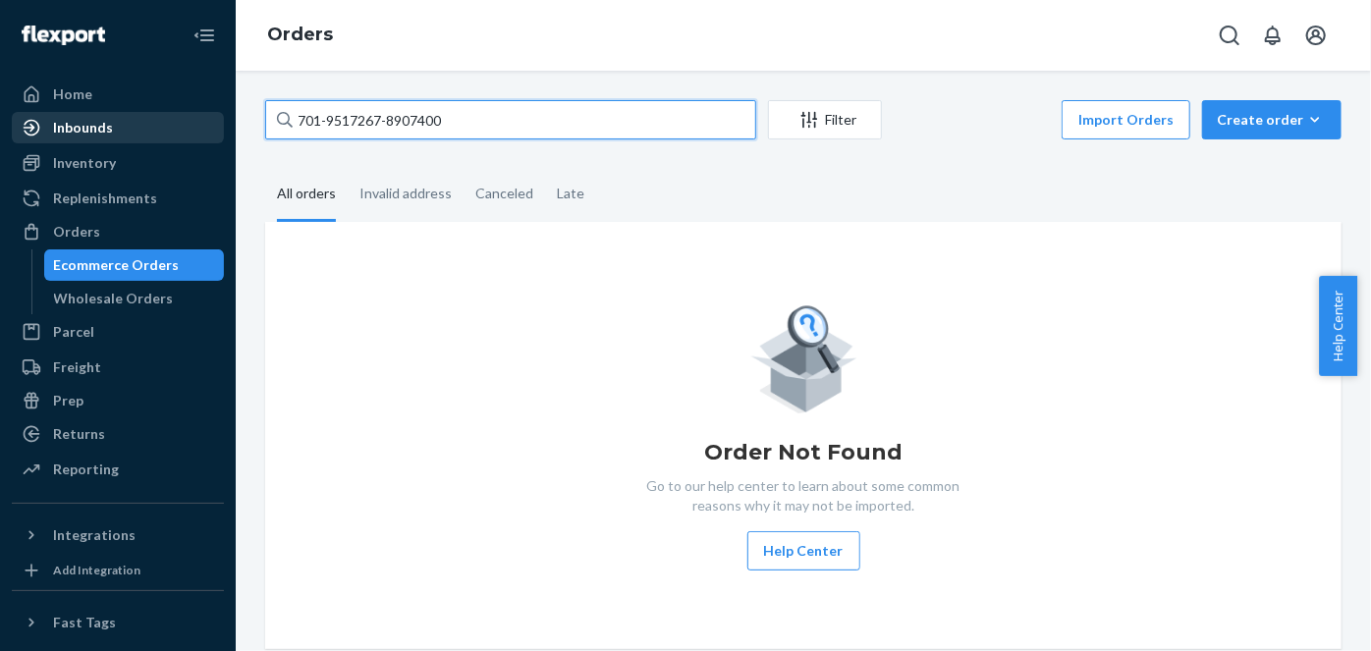
drag, startPoint x: 492, startPoint y: 136, endPoint x: 96, endPoint y: 129, distance: 395.9
click at [96, 129] on div "Home Inbounds Shipping Plans Problems Inventory Products Replenishments Orders …" at bounding box center [685, 325] width 1371 height 651
paste input "SYGJFD4PGG"
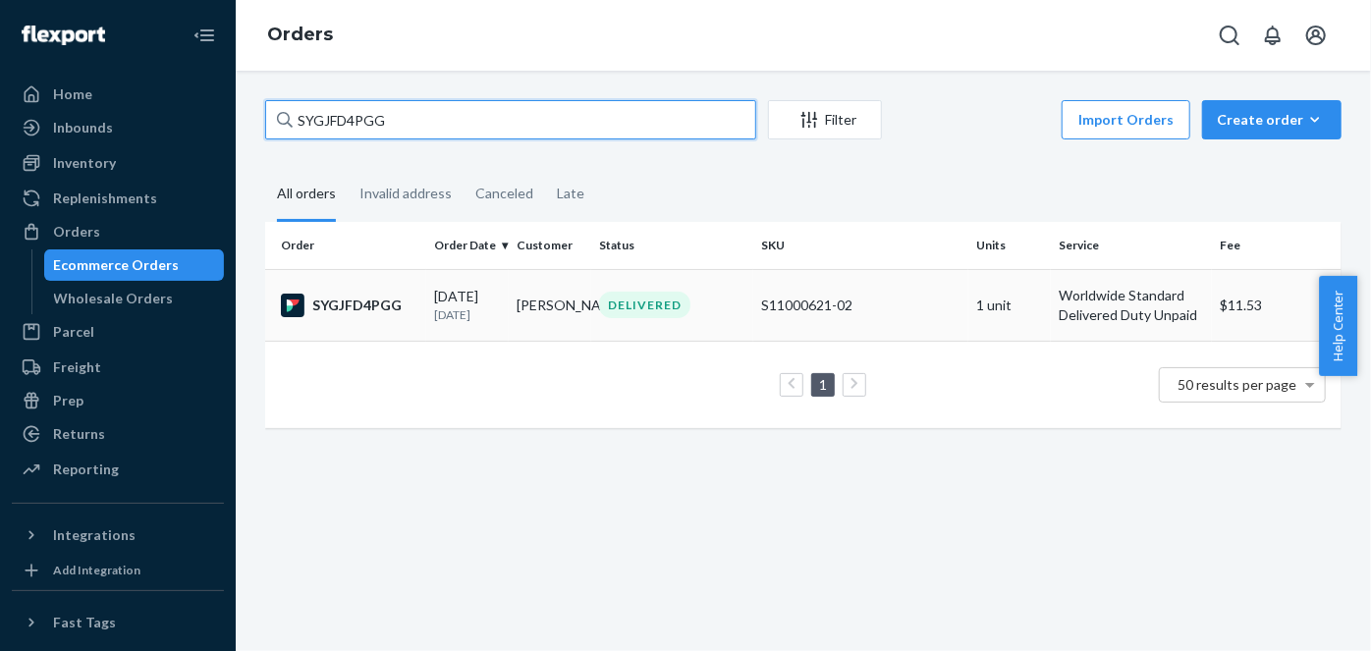
type input "SYGJFD4PGG"
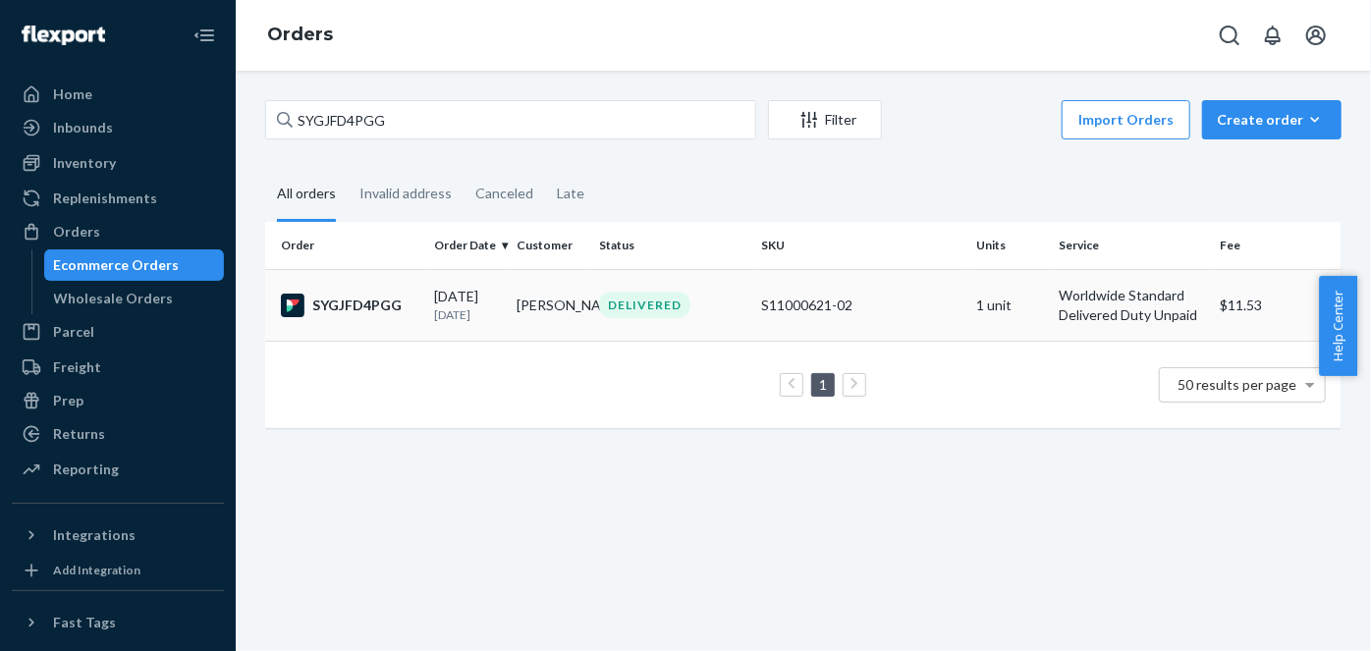
click at [352, 317] on div "SYGJFD4PGG" at bounding box center [350, 306] width 138 height 24
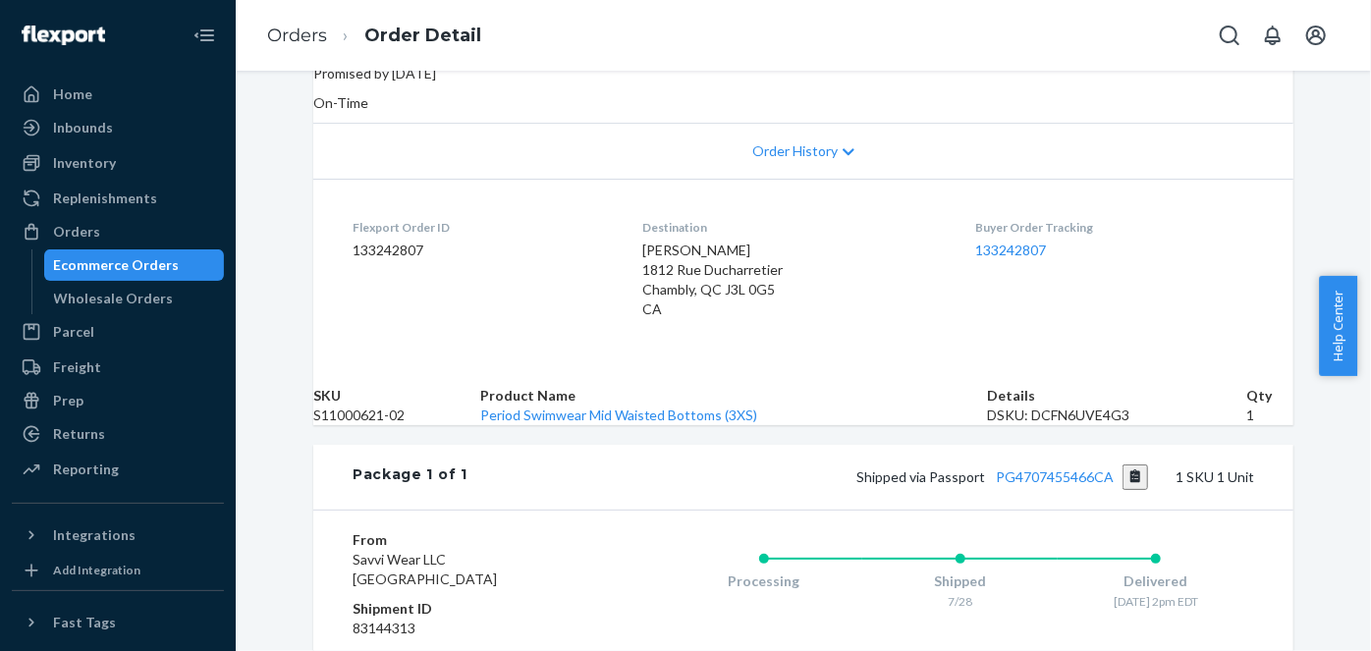
scroll to position [535, 0]
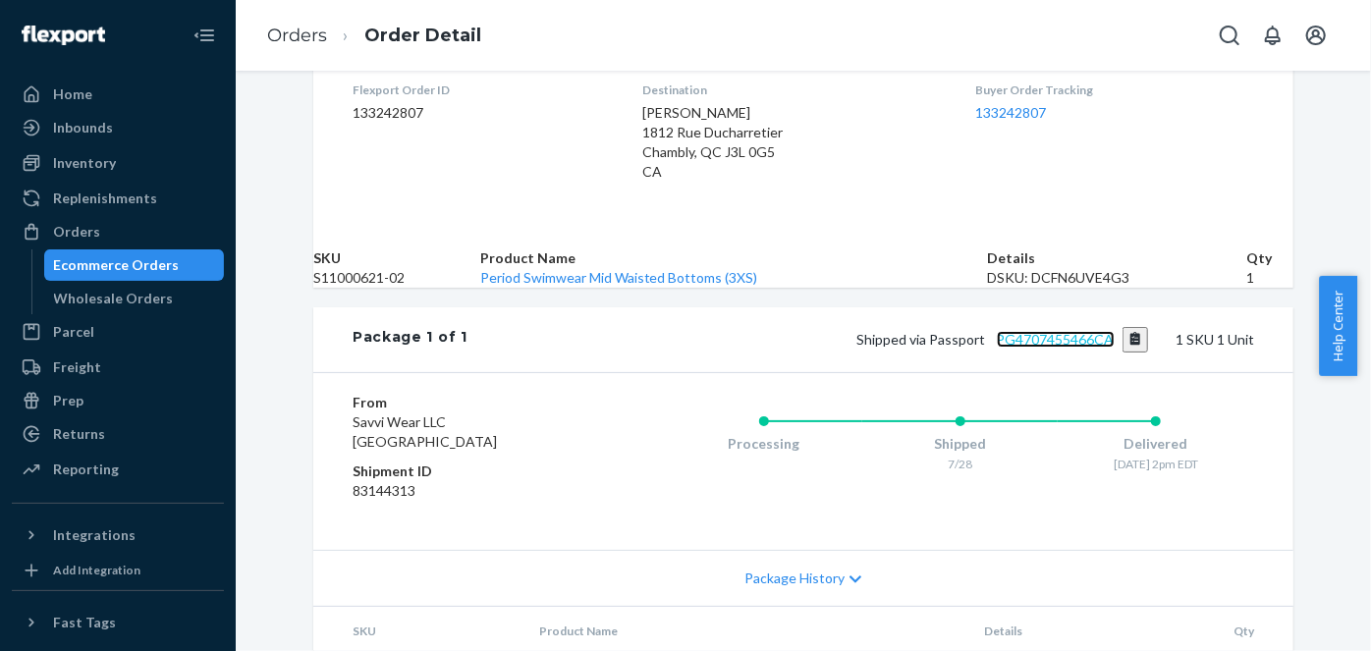
click at [1028, 348] on link "PG4707455466CA" at bounding box center [1056, 339] width 118 height 17
